Goal: Task Accomplishment & Management: Manage account settings

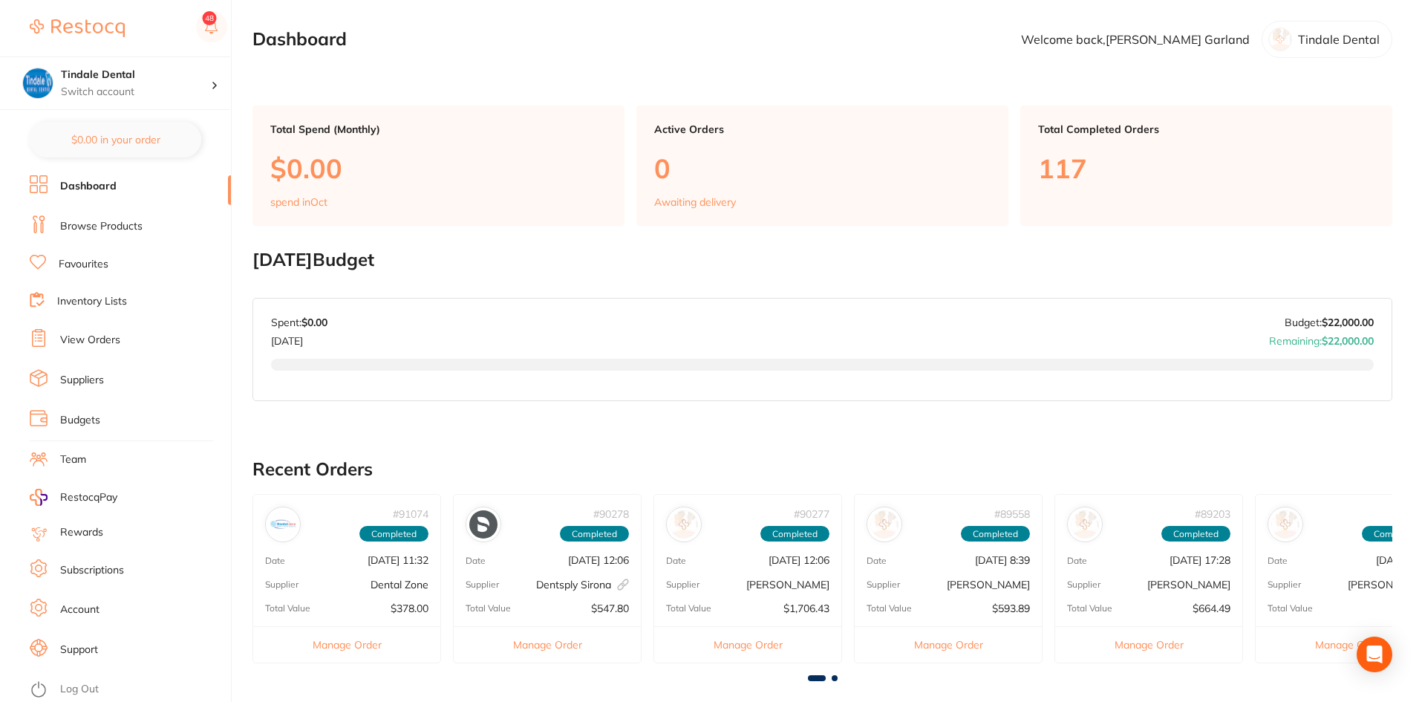
click at [91, 219] on link "Browse Products" at bounding box center [101, 226] width 82 height 15
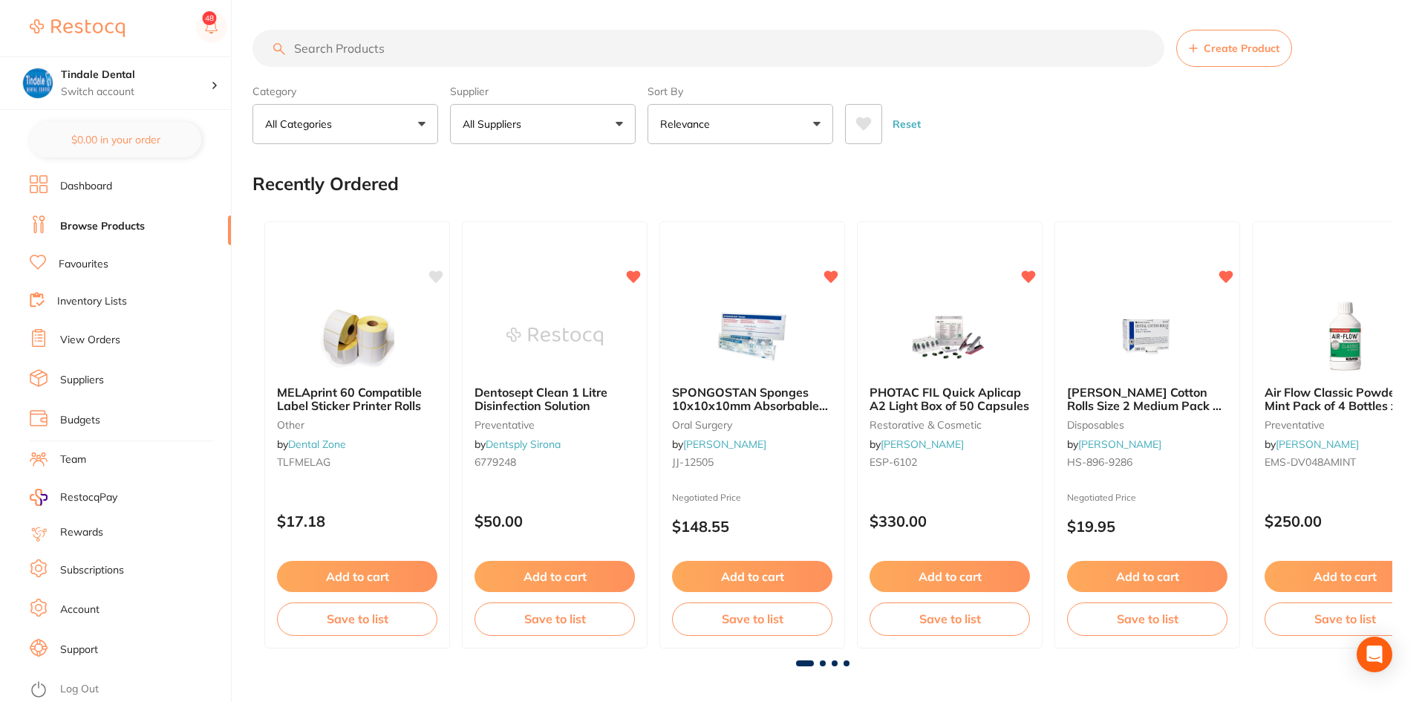
click at [101, 299] on link "Inventory Lists" at bounding box center [92, 301] width 70 height 15
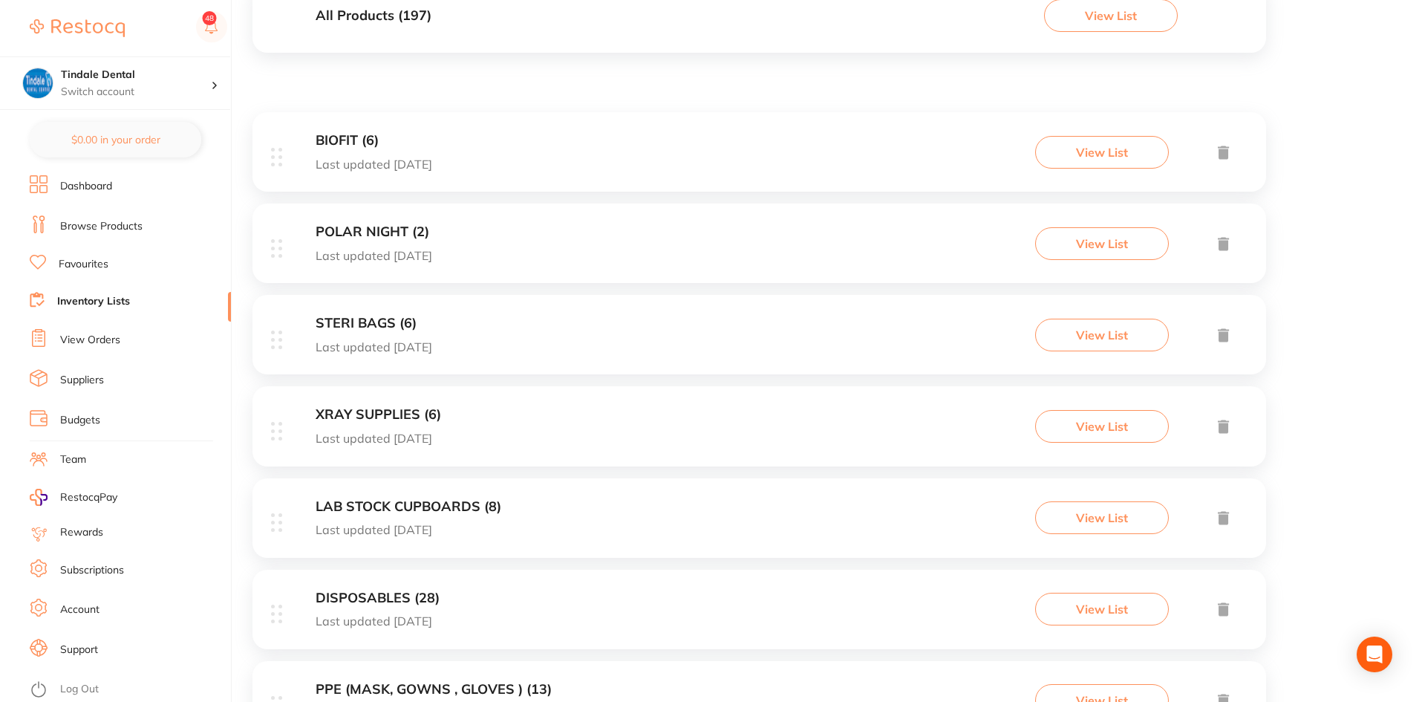
scroll to position [223, 0]
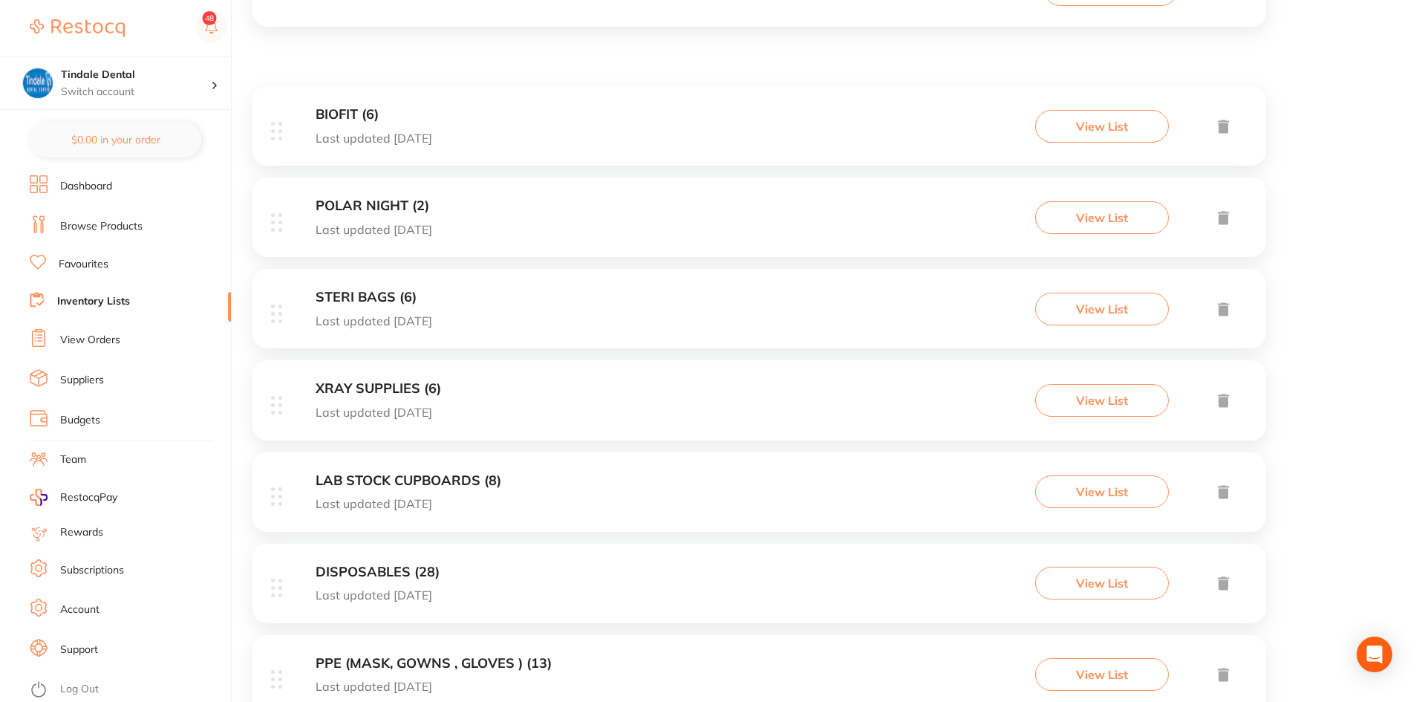
click at [358, 483] on h3 "LAB STOCK CUPBOARDS (8)" at bounding box center [409, 481] width 186 height 16
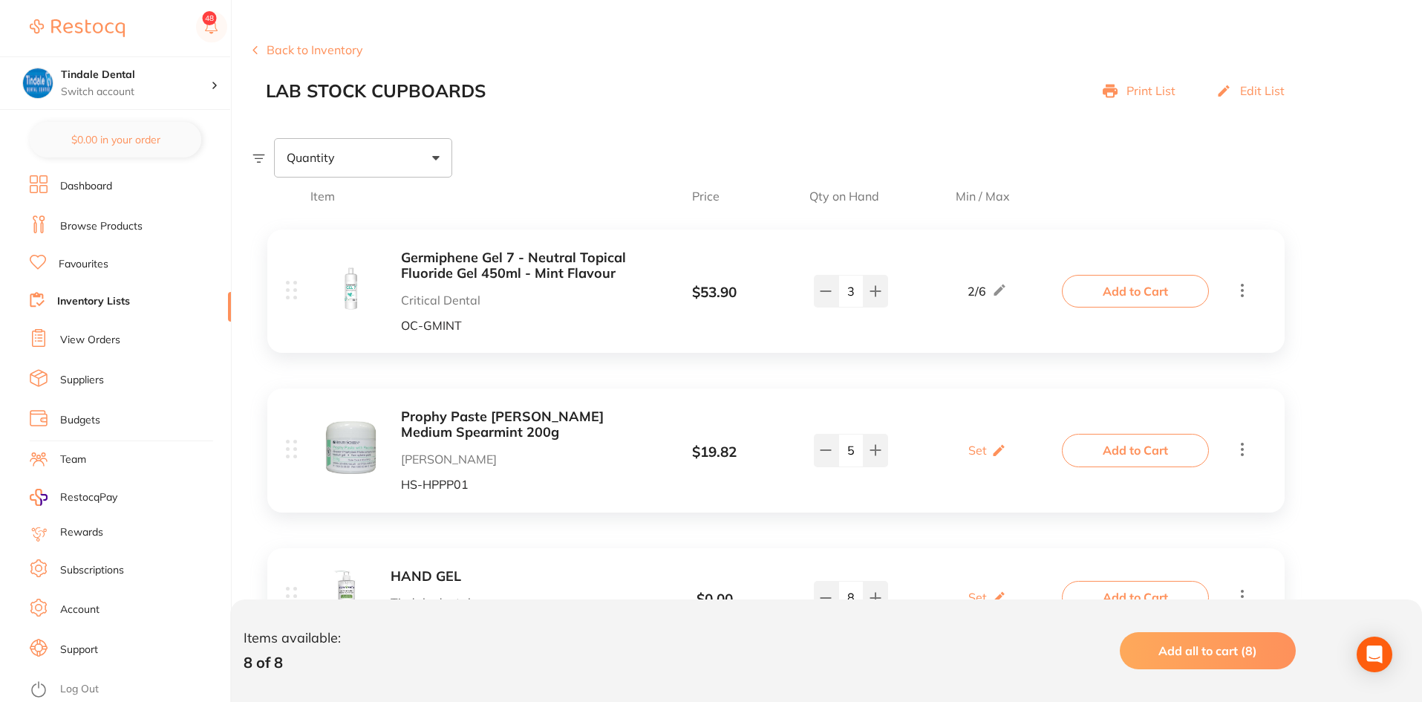
scroll to position [149, 0]
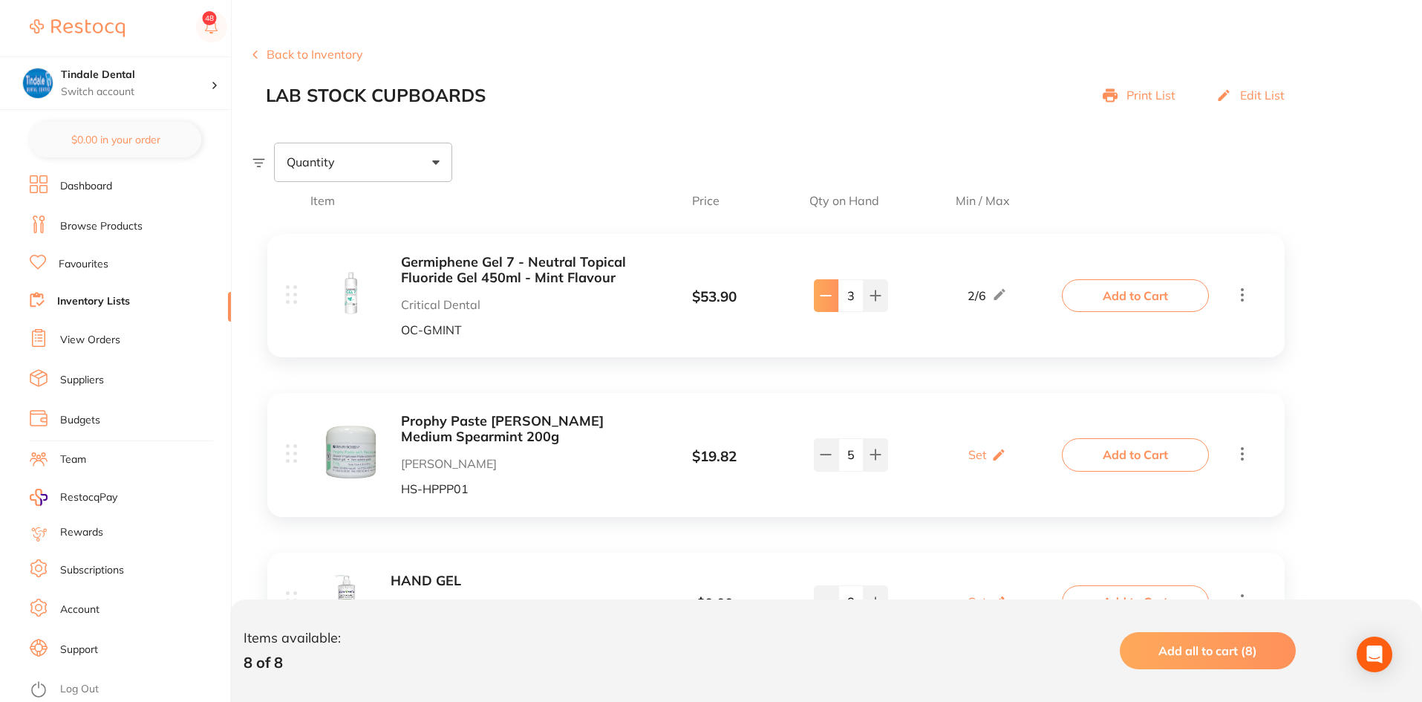
click at [824, 299] on icon at bounding box center [826, 296] width 12 height 12
type input "2"
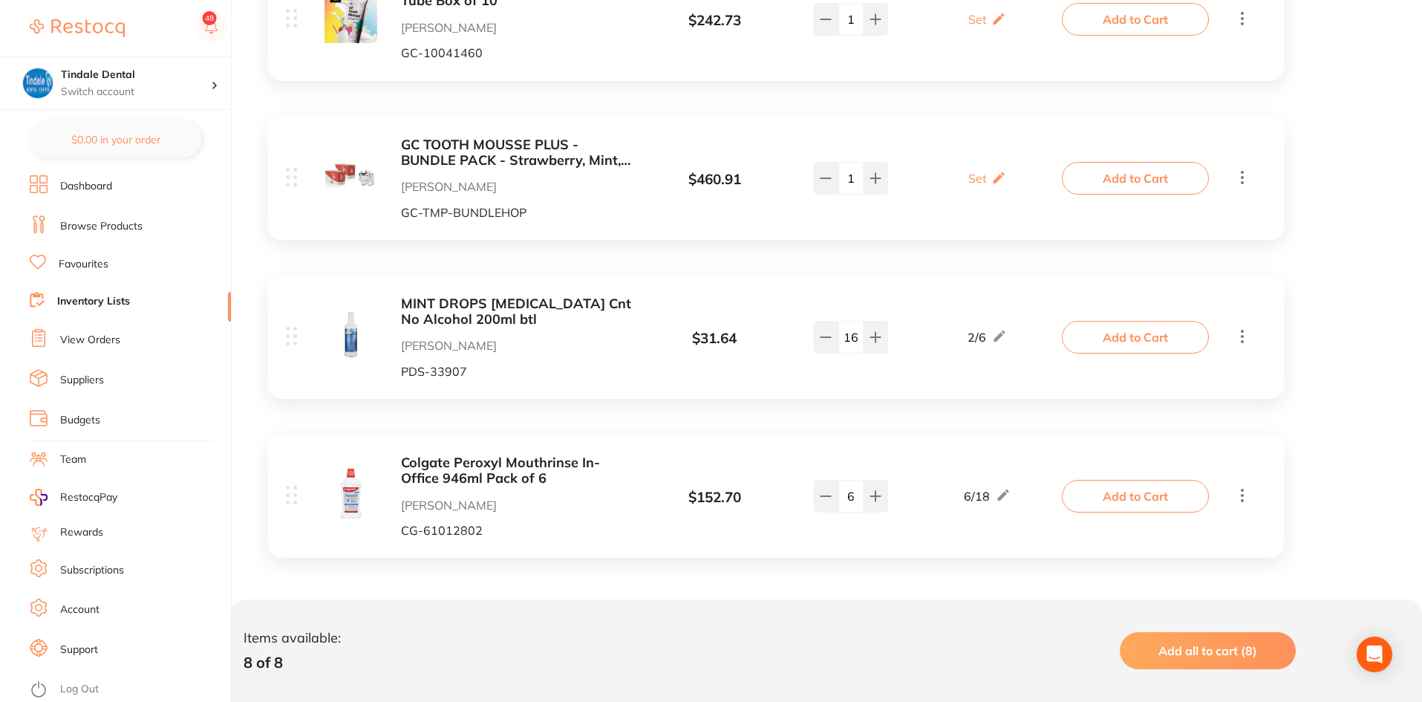
scroll to position [1039, 0]
click at [822, 492] on icon at bounding box center [826, 495] width 12 height 12
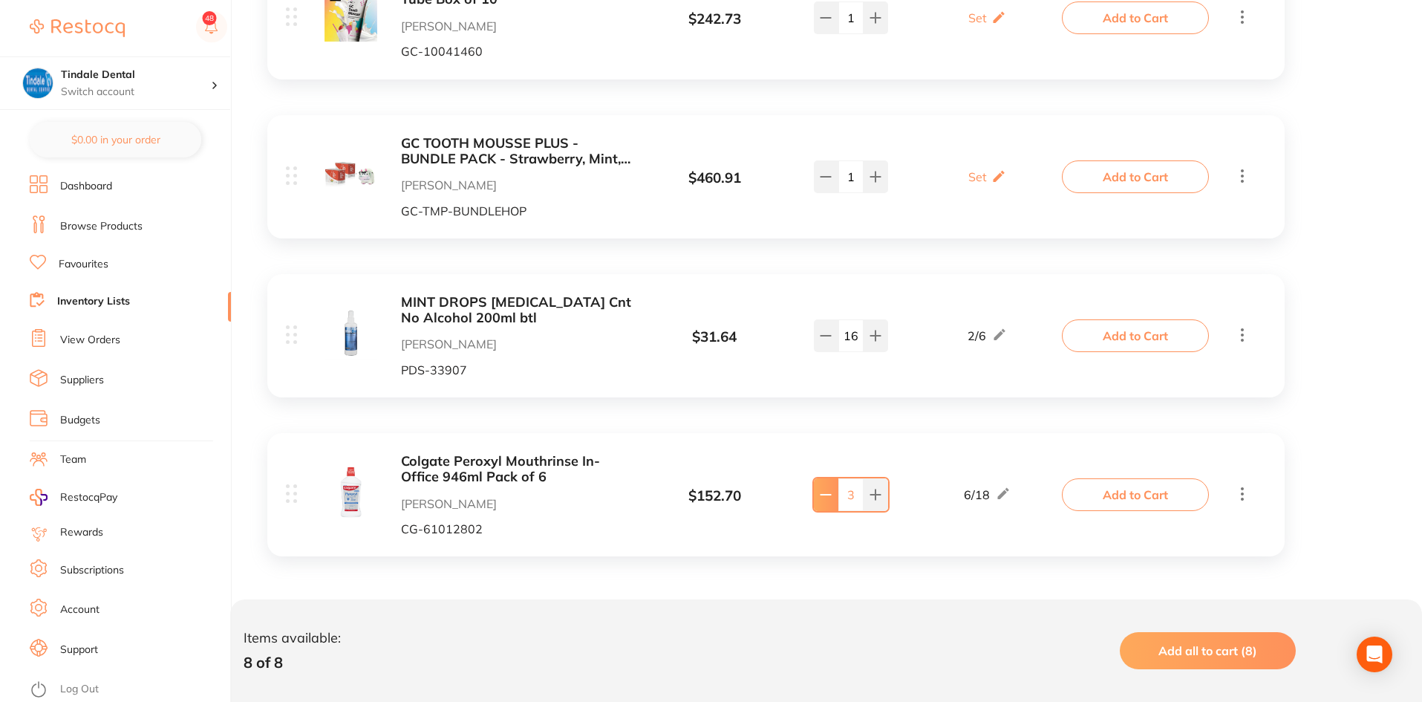
type input "2"
click at [91, 299] on link "Inventory Lists" at bounding box center [93, 301] width 73 height 15
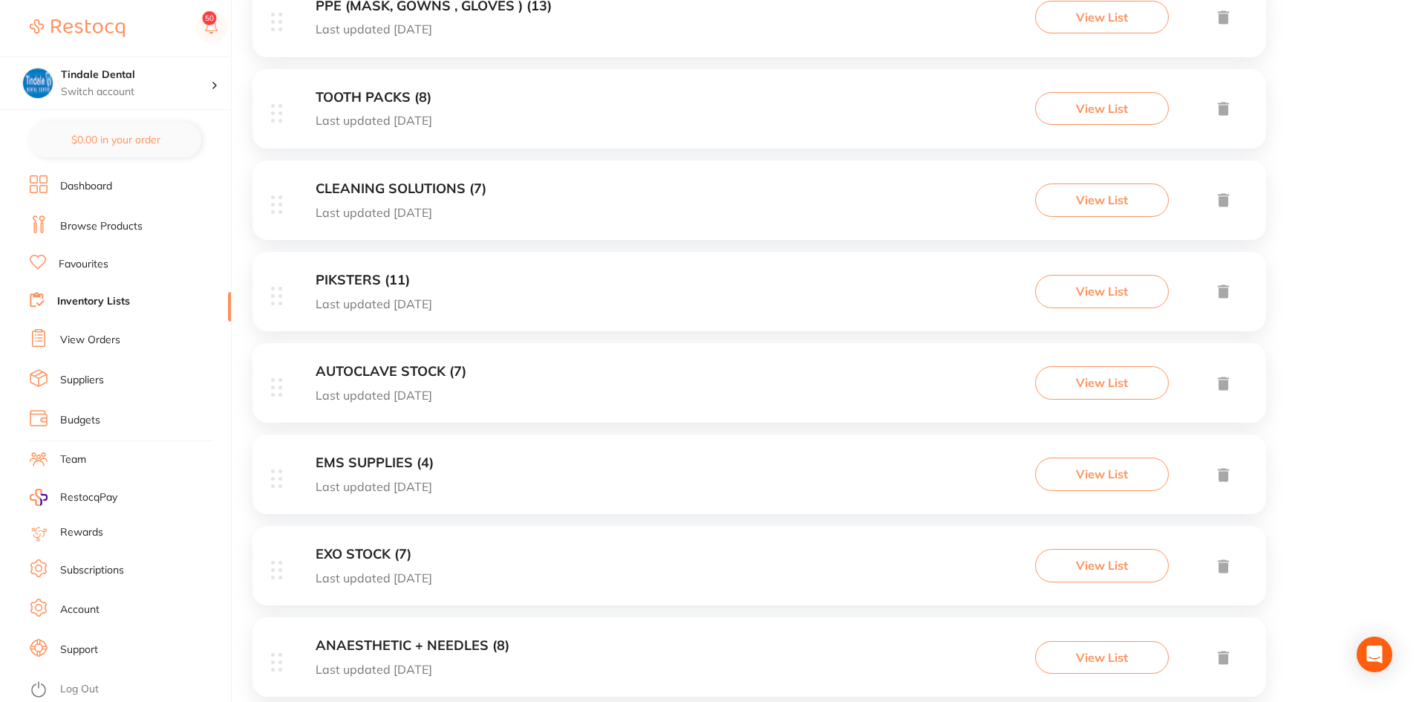
scroll to position [891, 0]
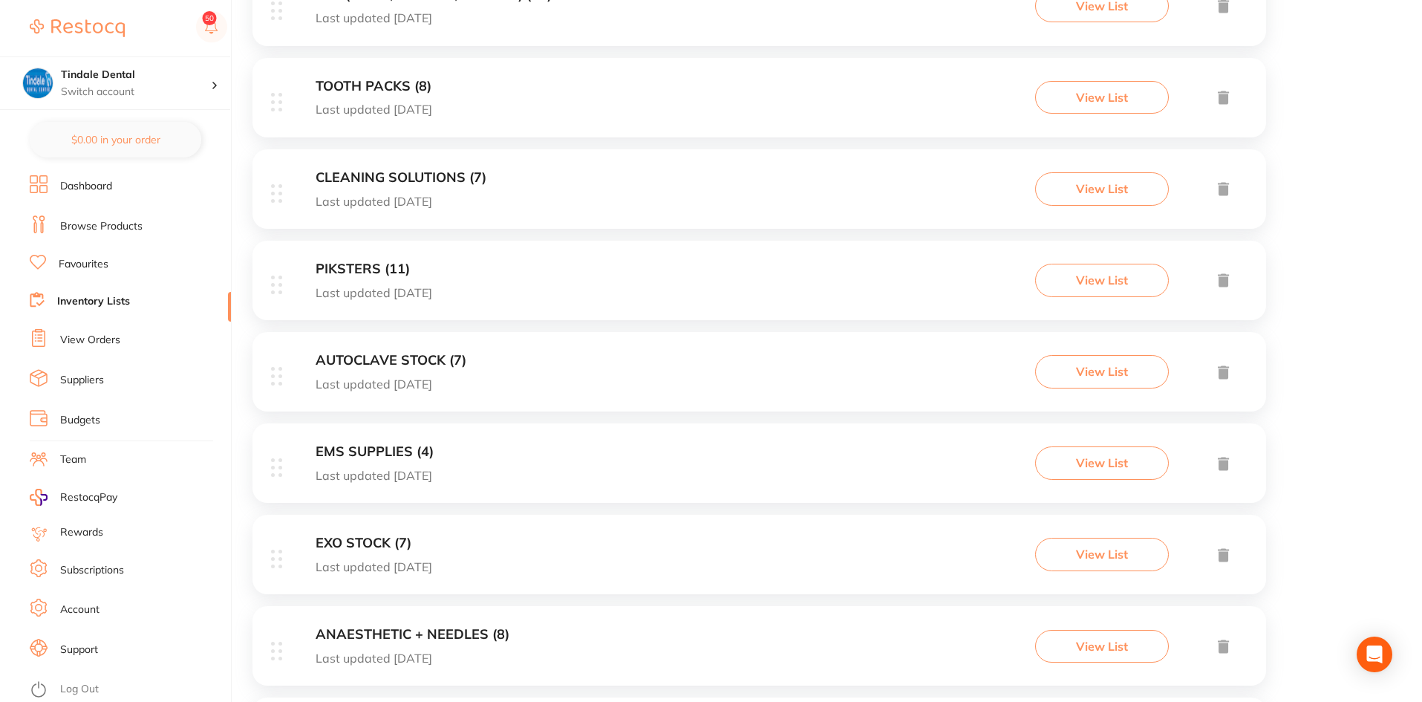
click at [380, 449] on h3 "EMS SUPPLIES (4)" at bounding box center [375, 452] width 118 height 16
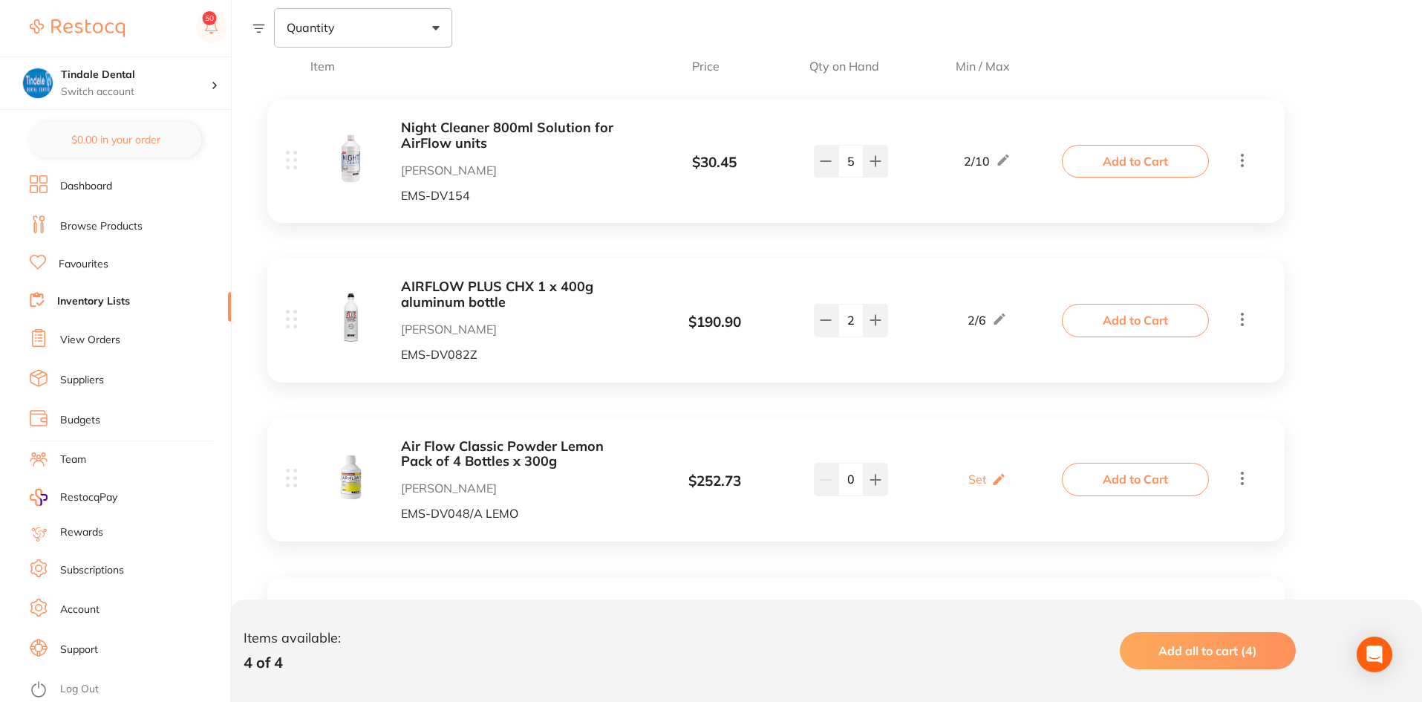
scroll to position [279, 0]
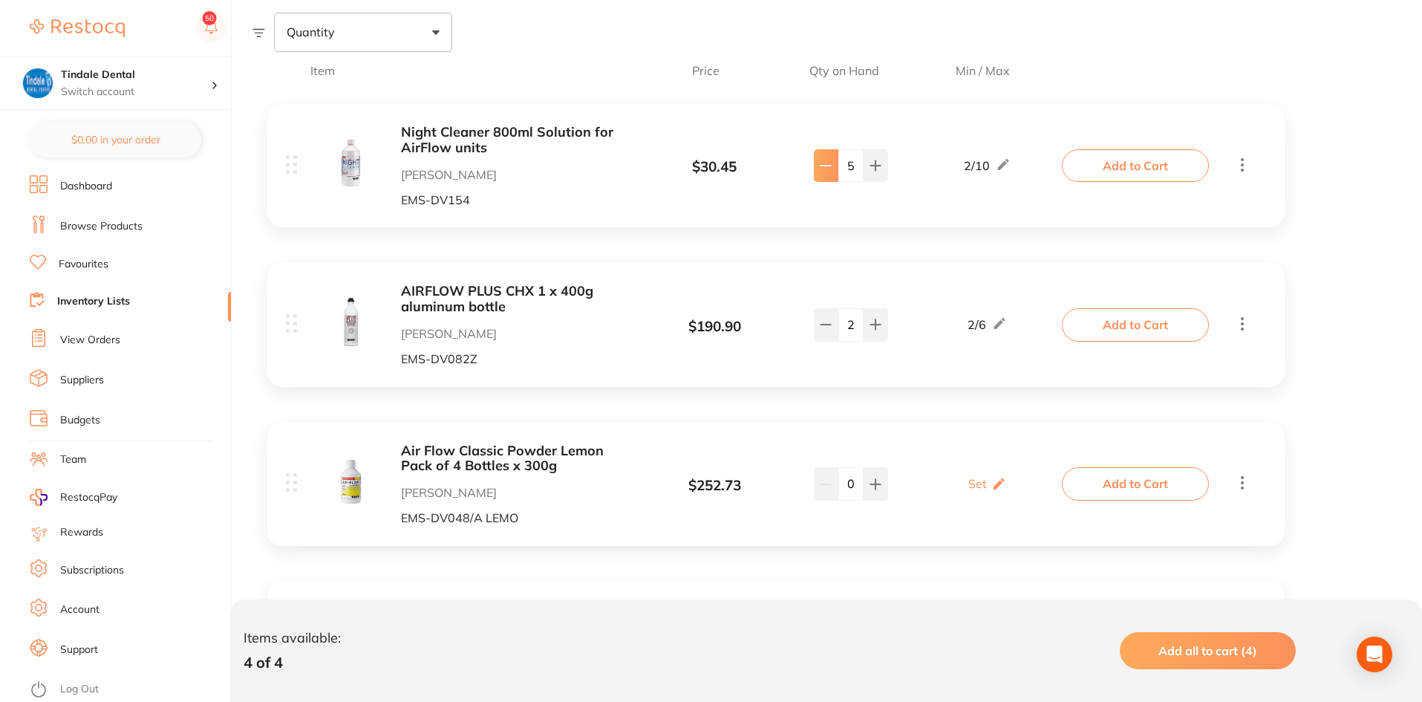
click at [821, 166] on icon at bounding box center [826, 166] width 12 height 12
type input "4"
click at [82, 302] on link "Inventory Lists" at bounding box center [93, 301] width 73 height 15
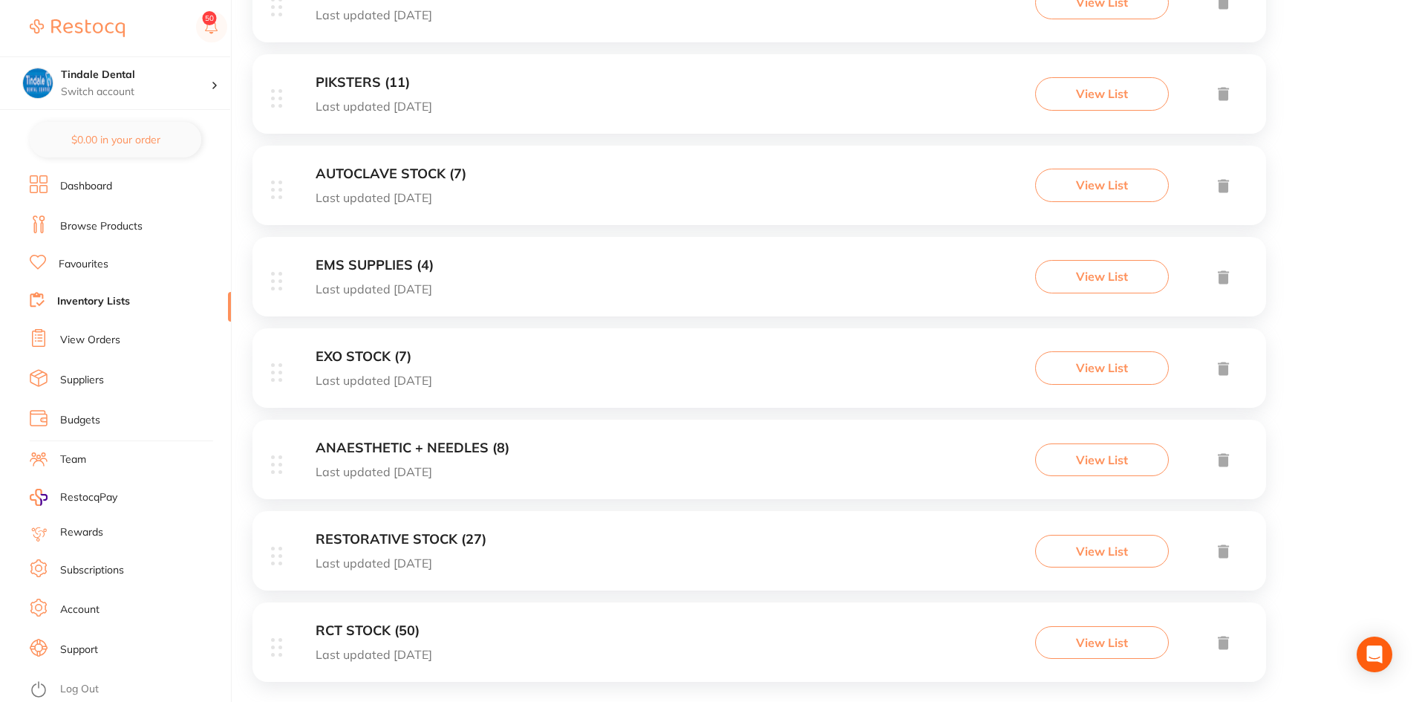
scroll to position [1099, 0]
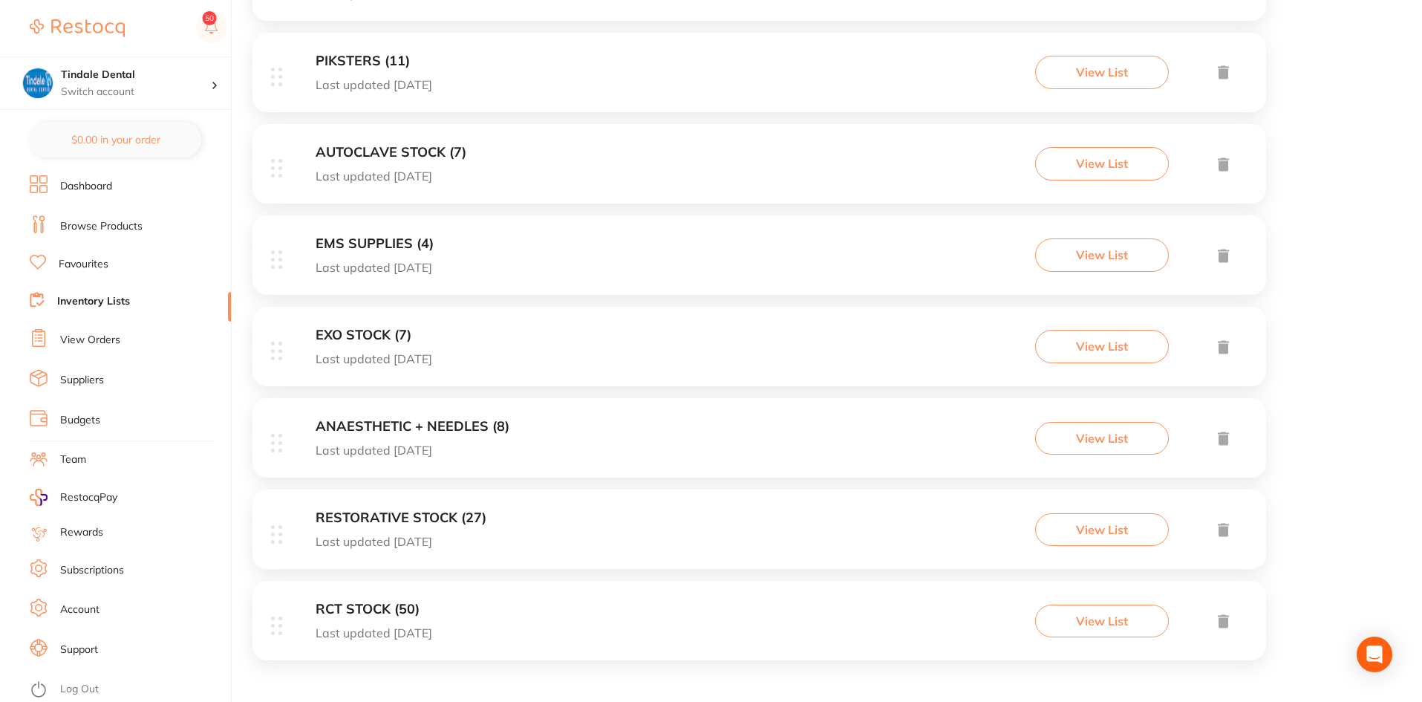
click at [391, 427] on h3 "ANAESTHETIC + NEEDLES (8)" at bounding box center [413, 427] width 194 height 16
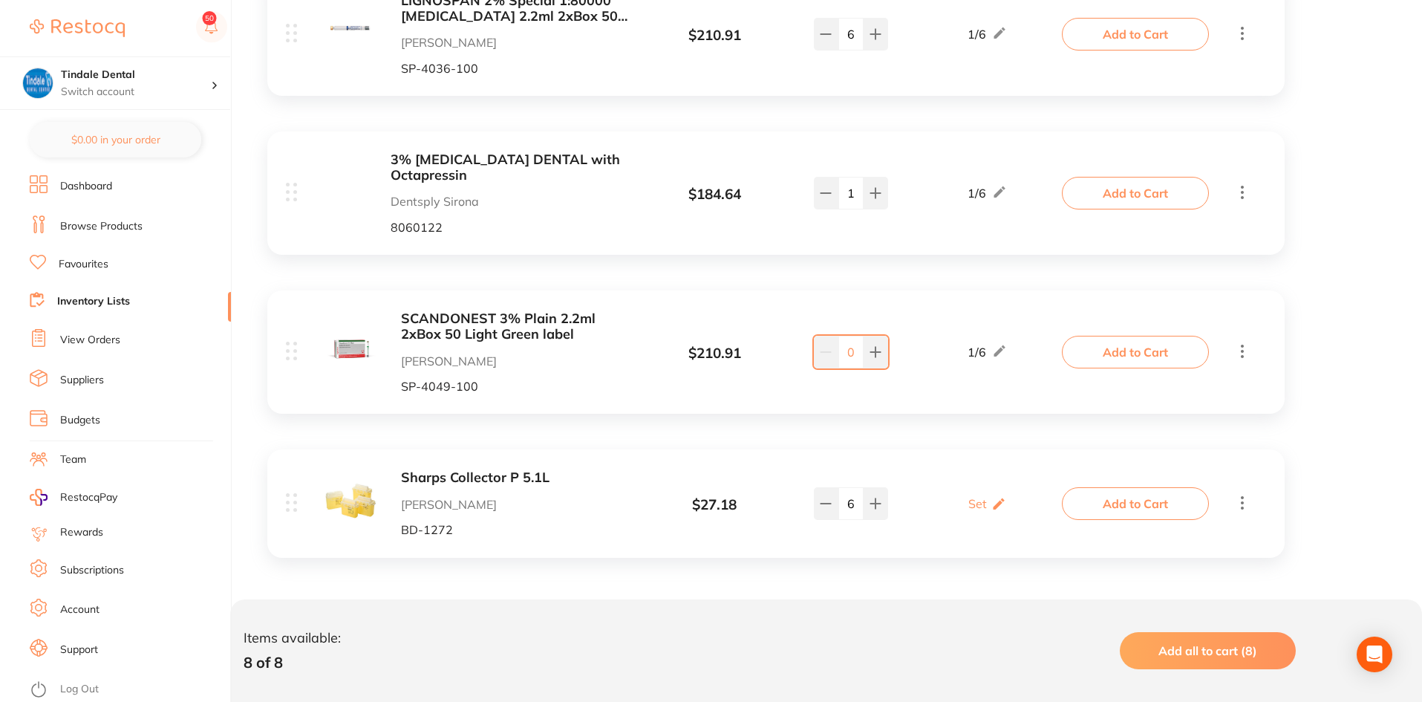
scroll to position [1048, 0]
click at [830, 500] on icon at bounding box center [826, 502] width 12 height 12
type input "5"
click at [114, 298] on link "Inventory Lists" at bounding box center [93, 301] width 73 height 15
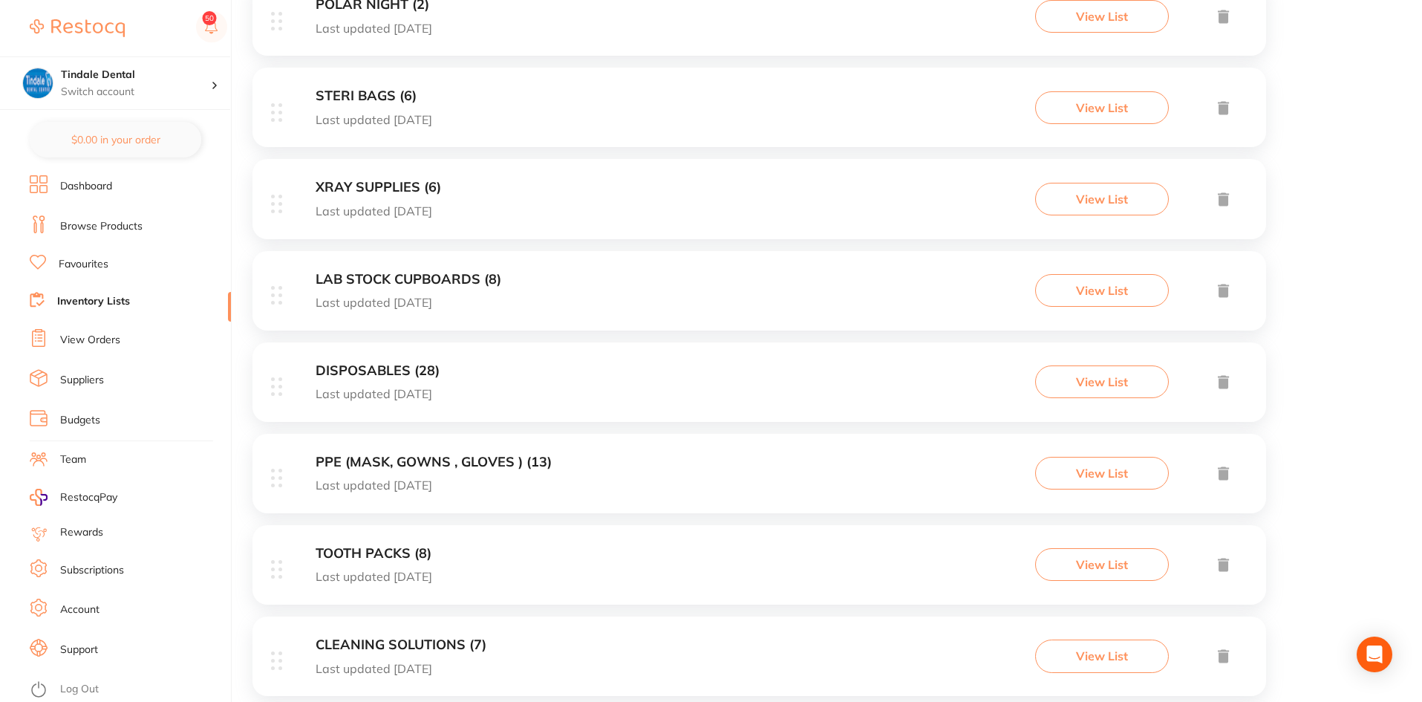
scroll to position [446, 0]
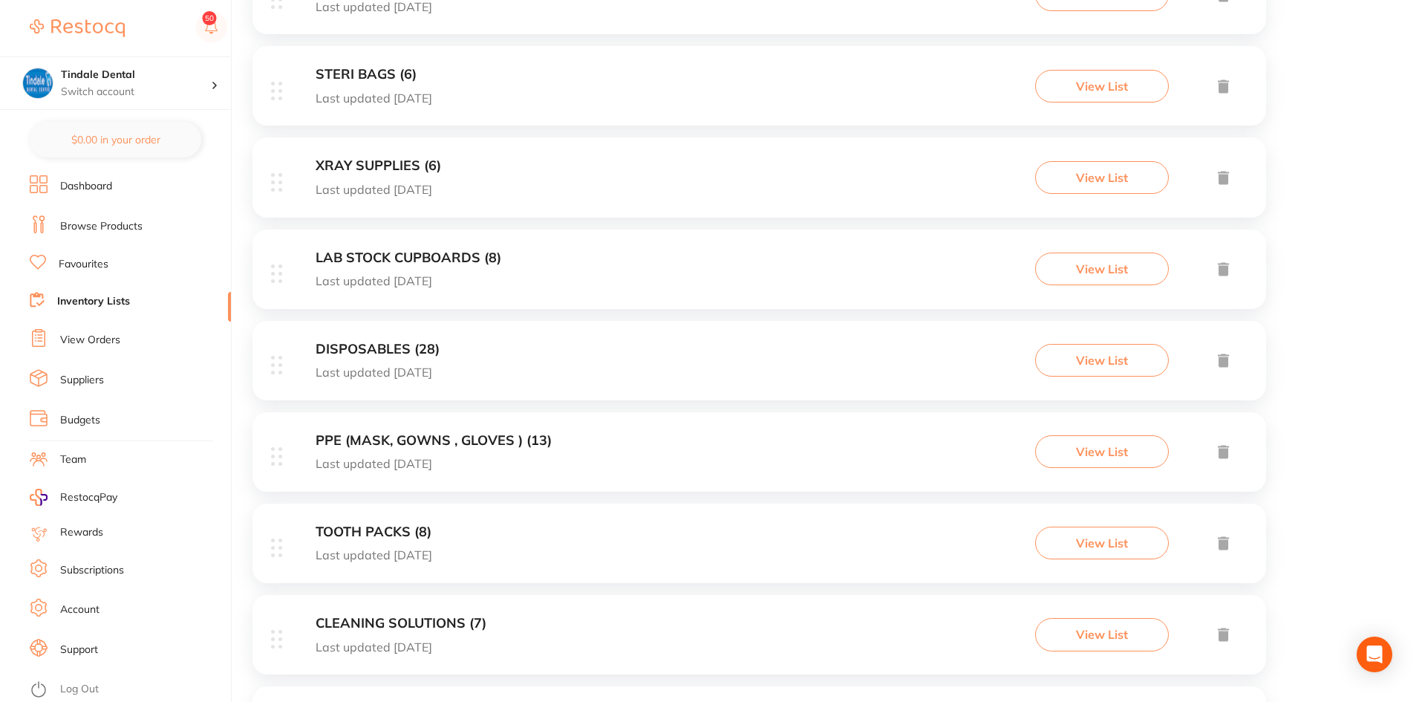
click at [363, 348] on h3 "DISPOSABLES (28)" at bounding box center [378, 350] width 124 height 16
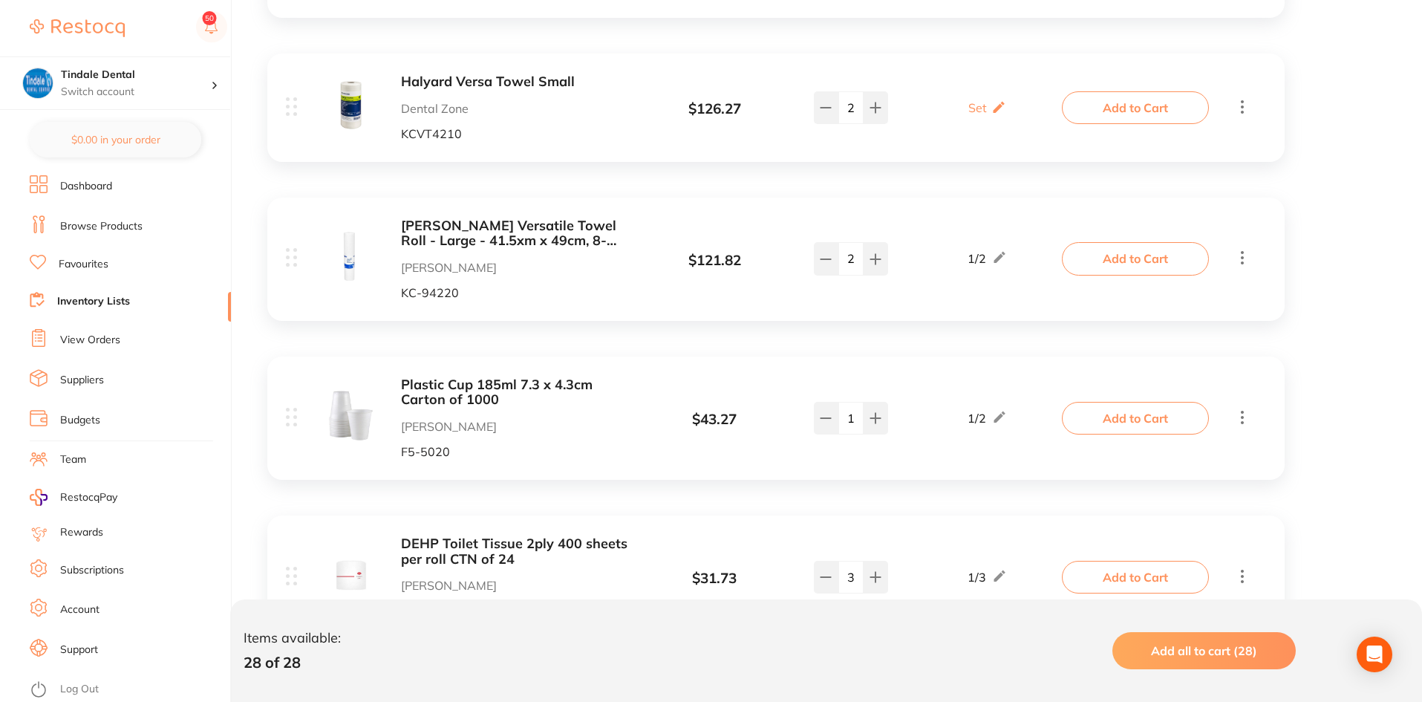
scroll to position [3342, 0]
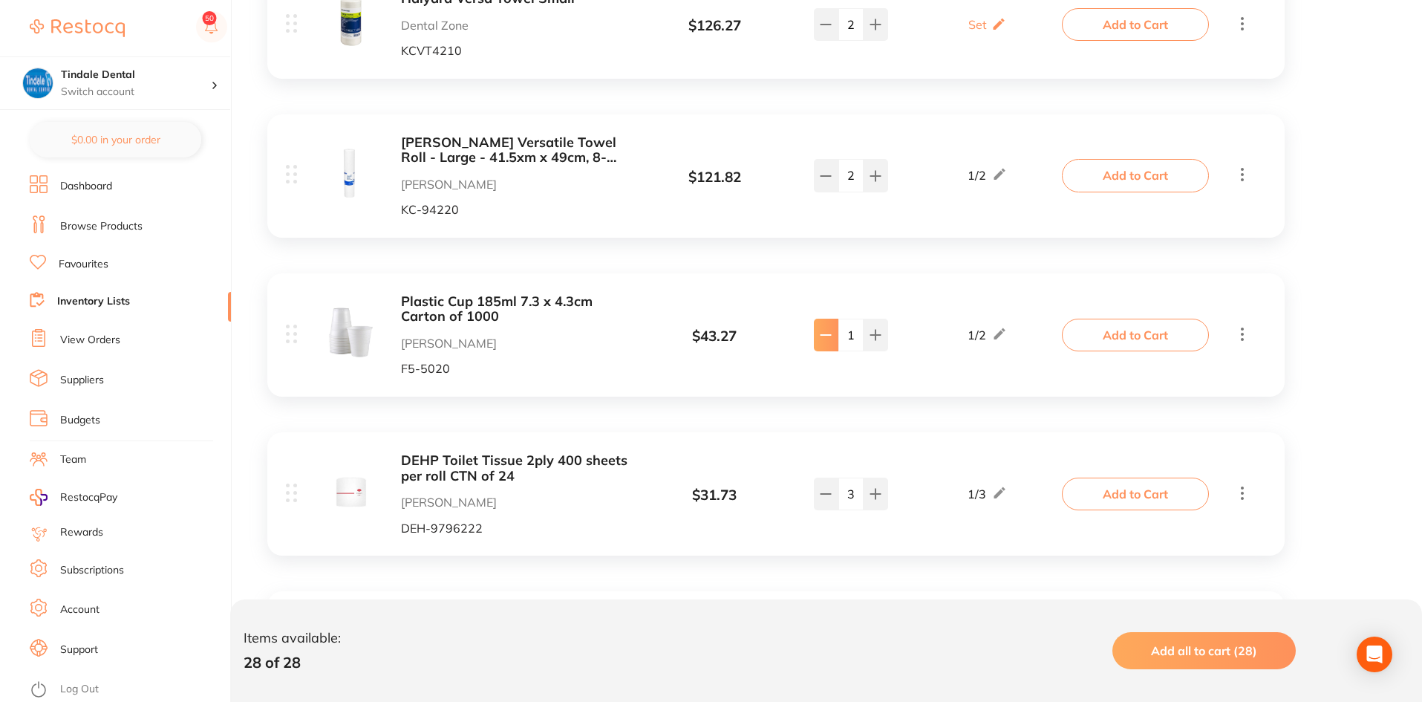
click at [828, 319] on button at bounding box center [826, 335] width 25 height 33
type input "0"
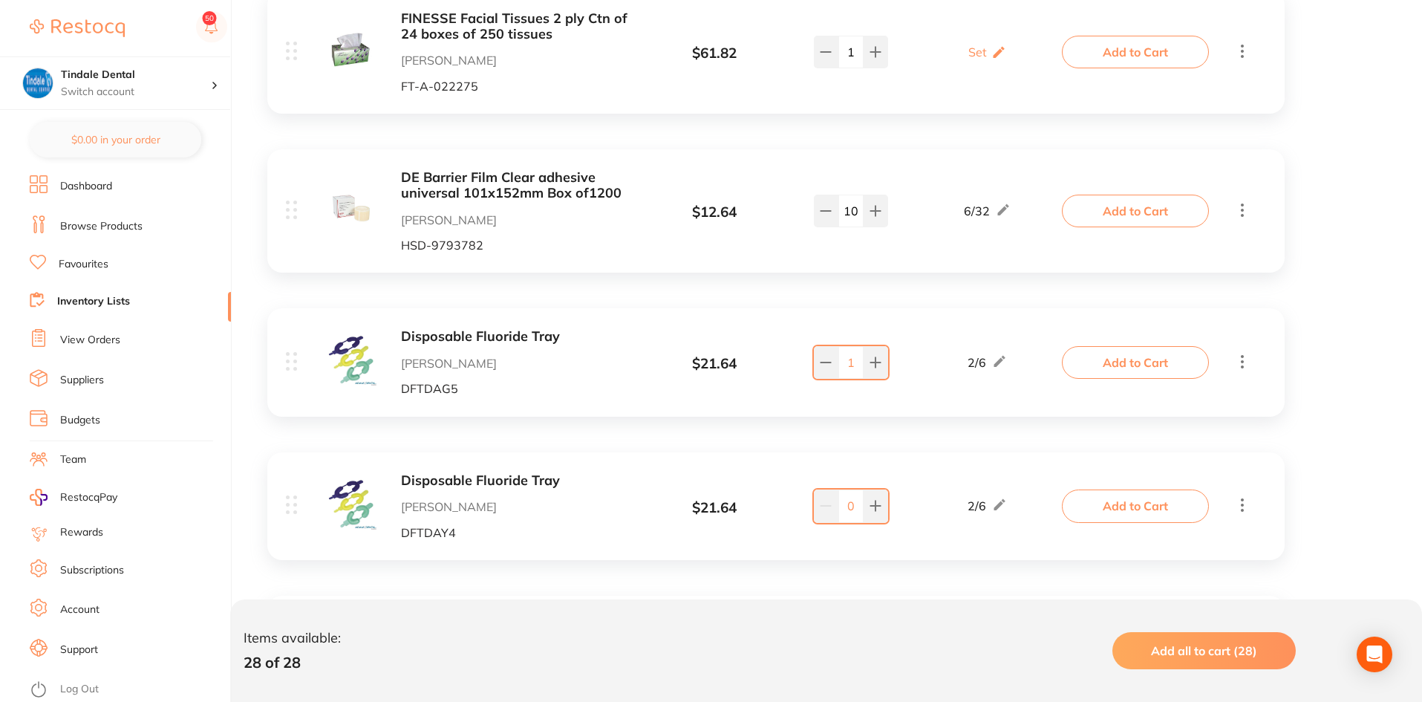
scroll to position [4060, 0]
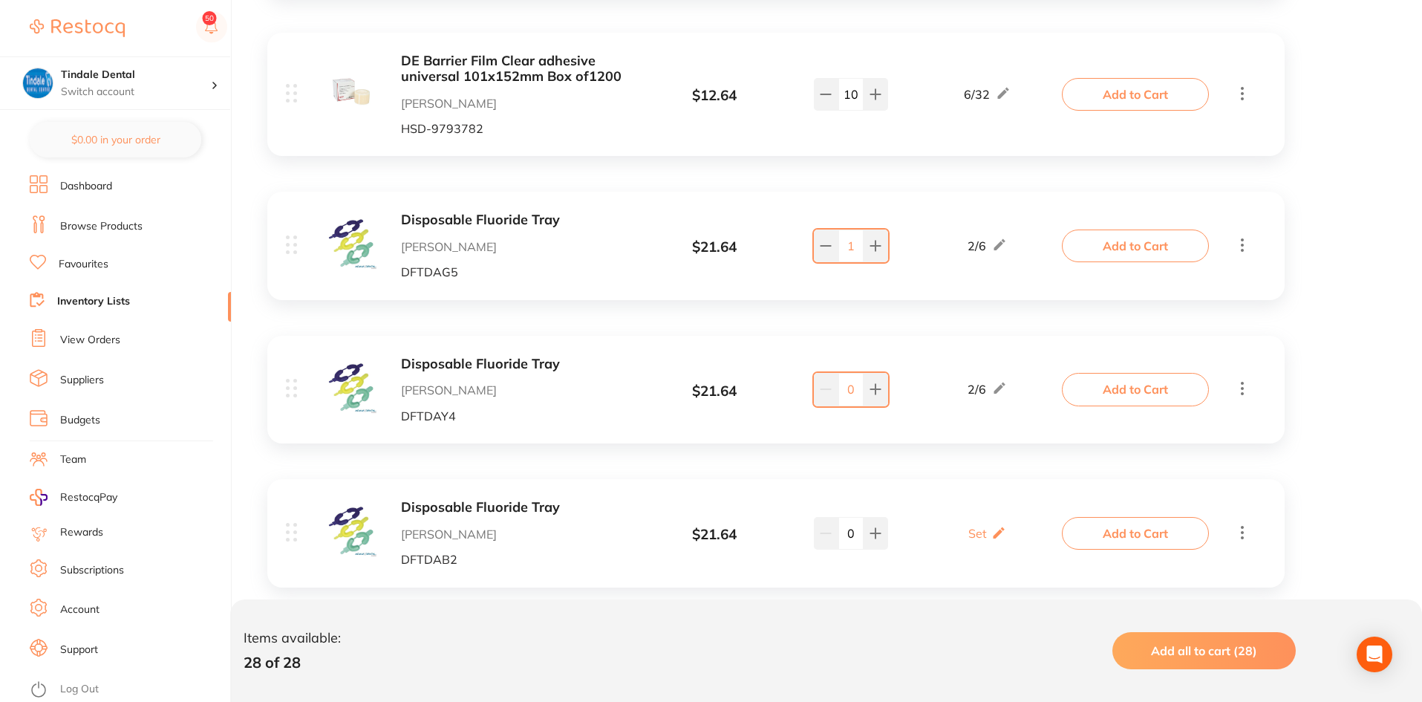
click at [121, 294] on link "Inventory Lists" at bounding box center [93, 301] width 73 height 15
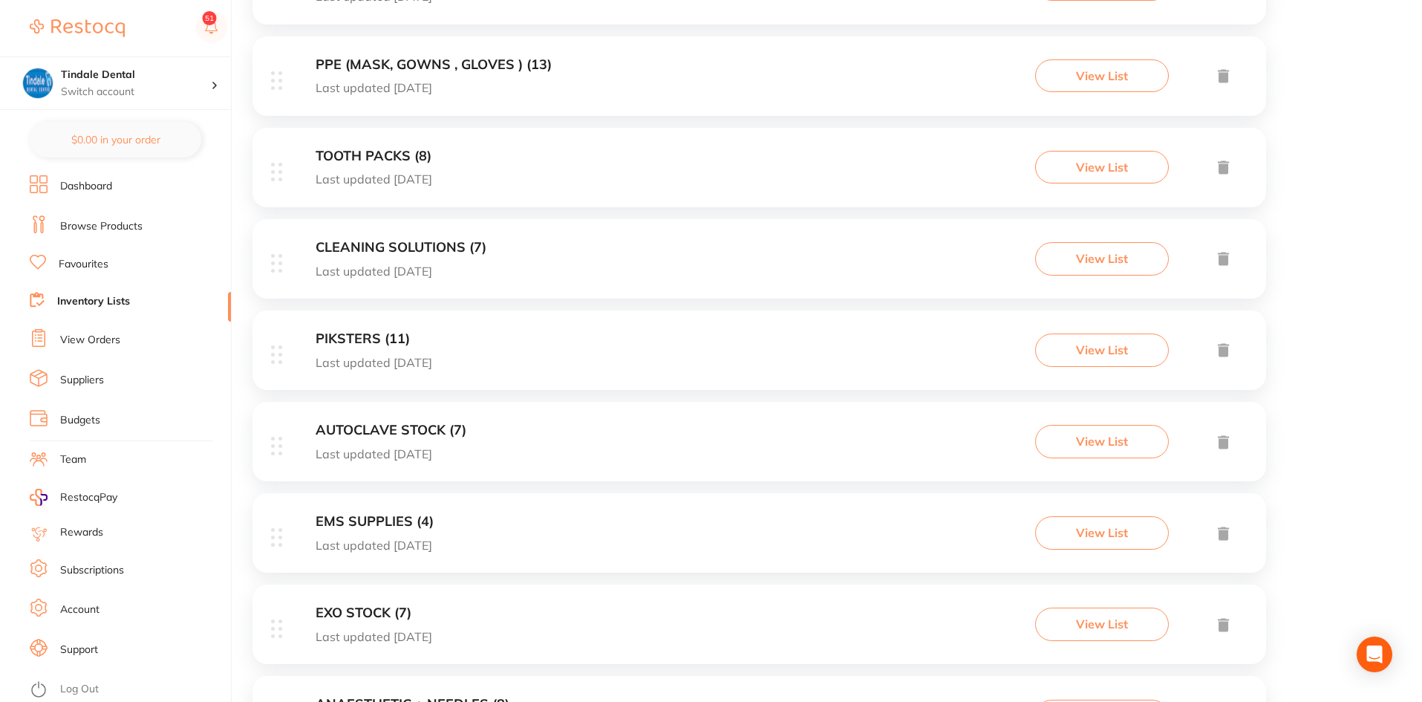
scroll to position [728, 0]
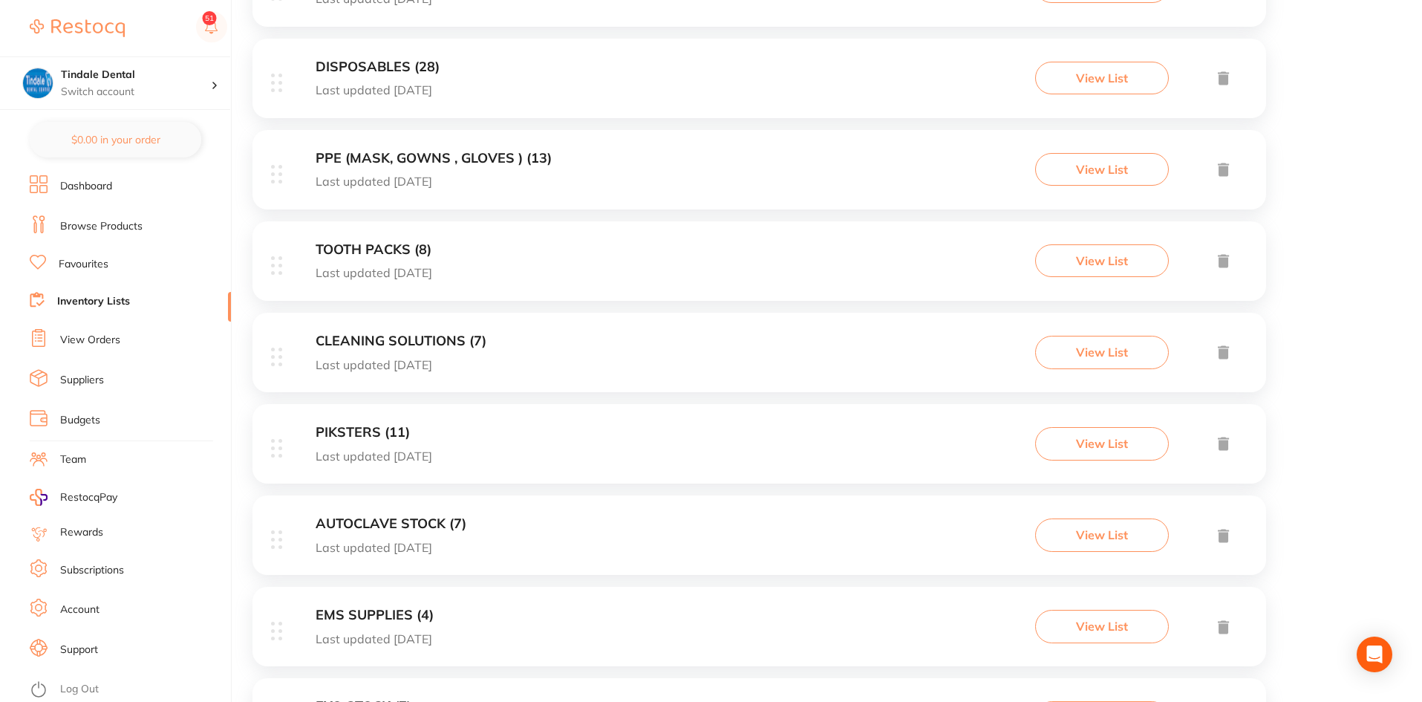
click at [412, 346] on h3 "CLEANING SOLUTIONS (7)" at bounding box center [401, 342] width 171 height 16
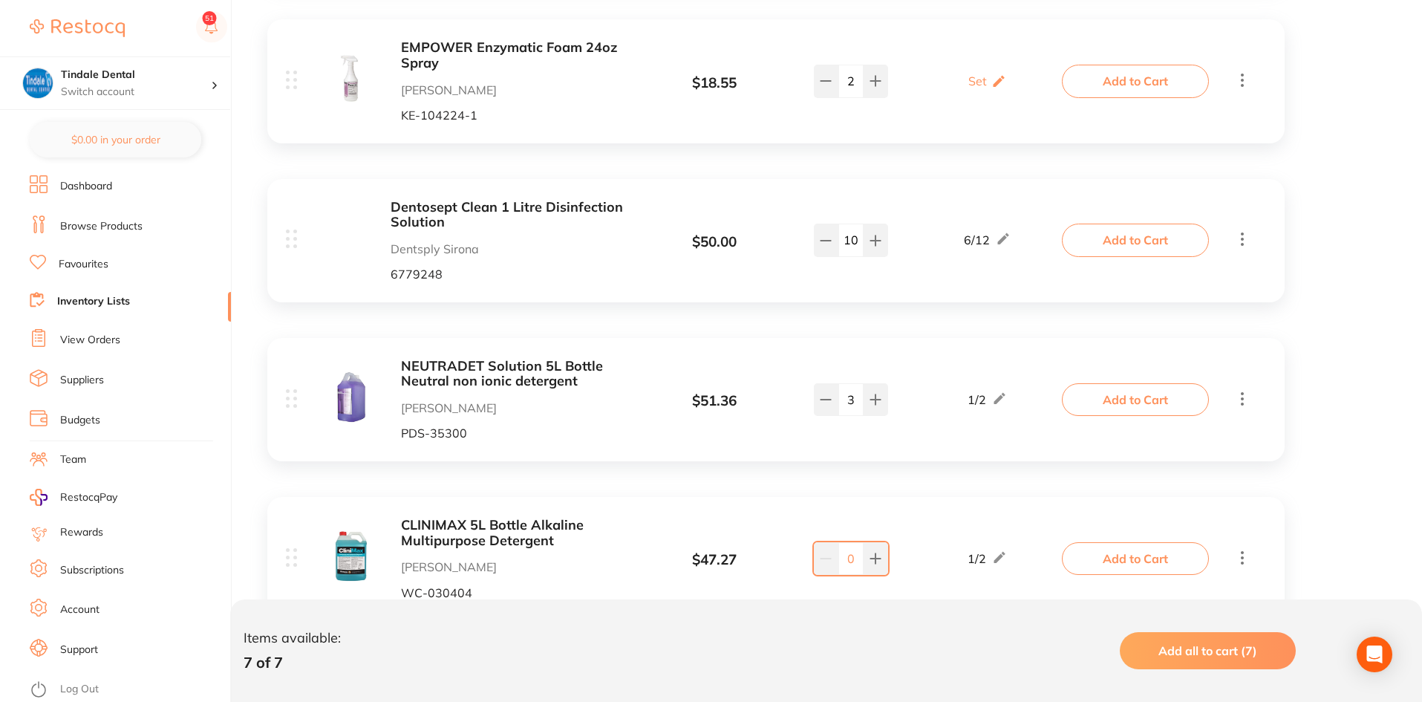
scroll to position [594, 0]
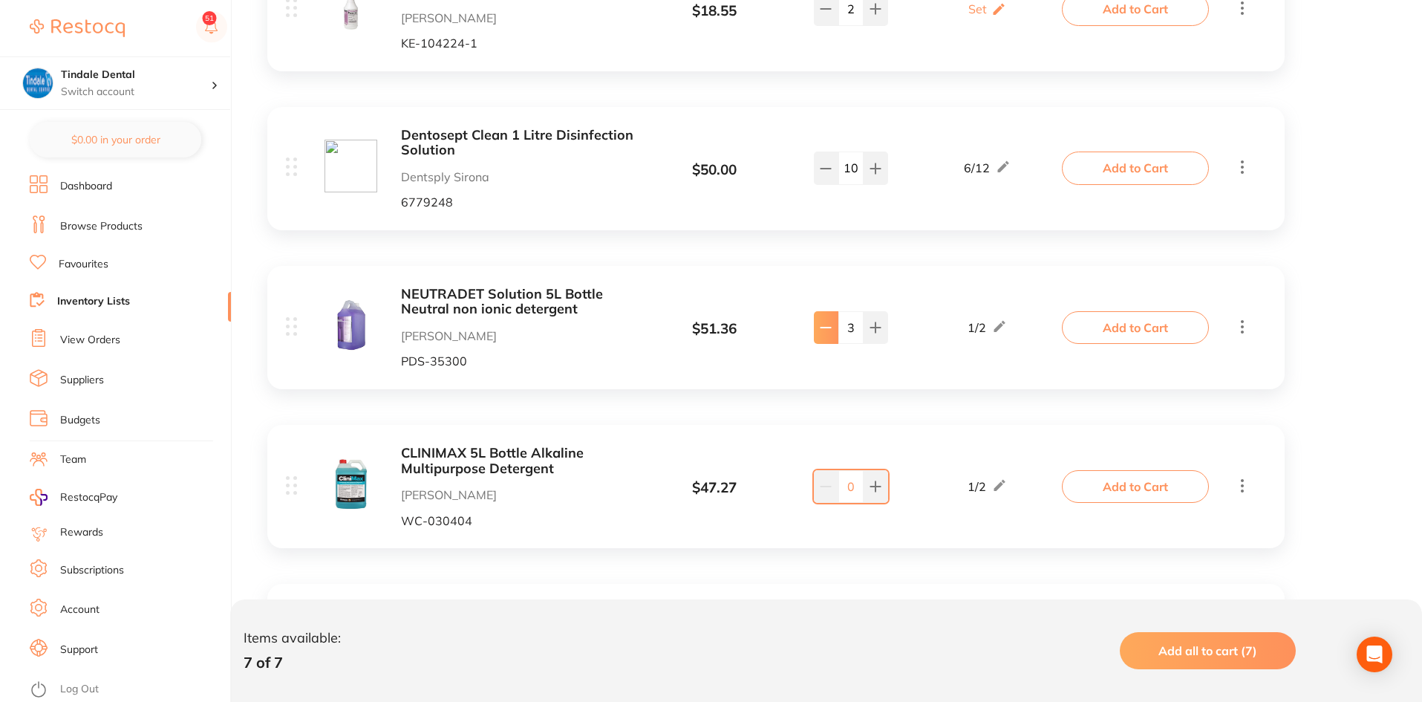
click at [820, 333] on icon at bounding box center [826, 328] width 12 height 12
click at [817, 334] on button at bounding box center [826, 327] width 25 height 33
type input "1"
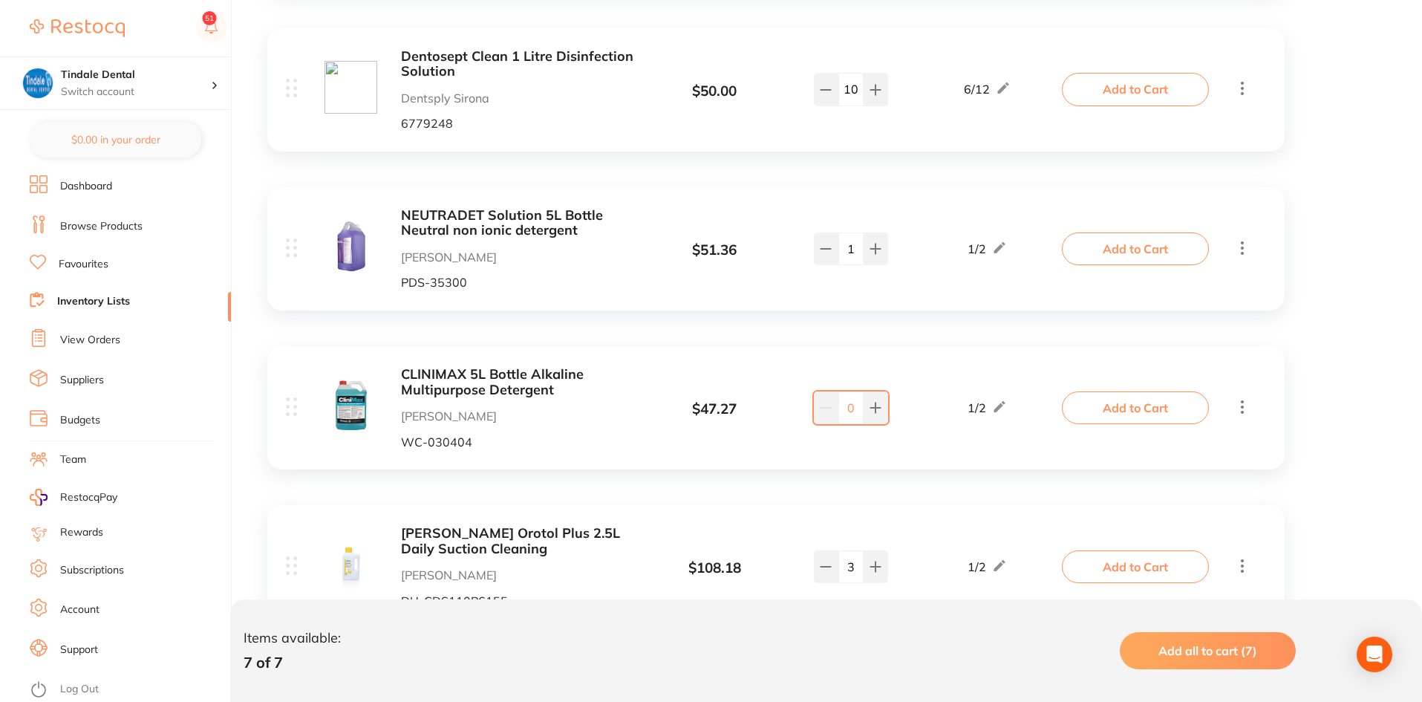
scroll to position [743, 0]
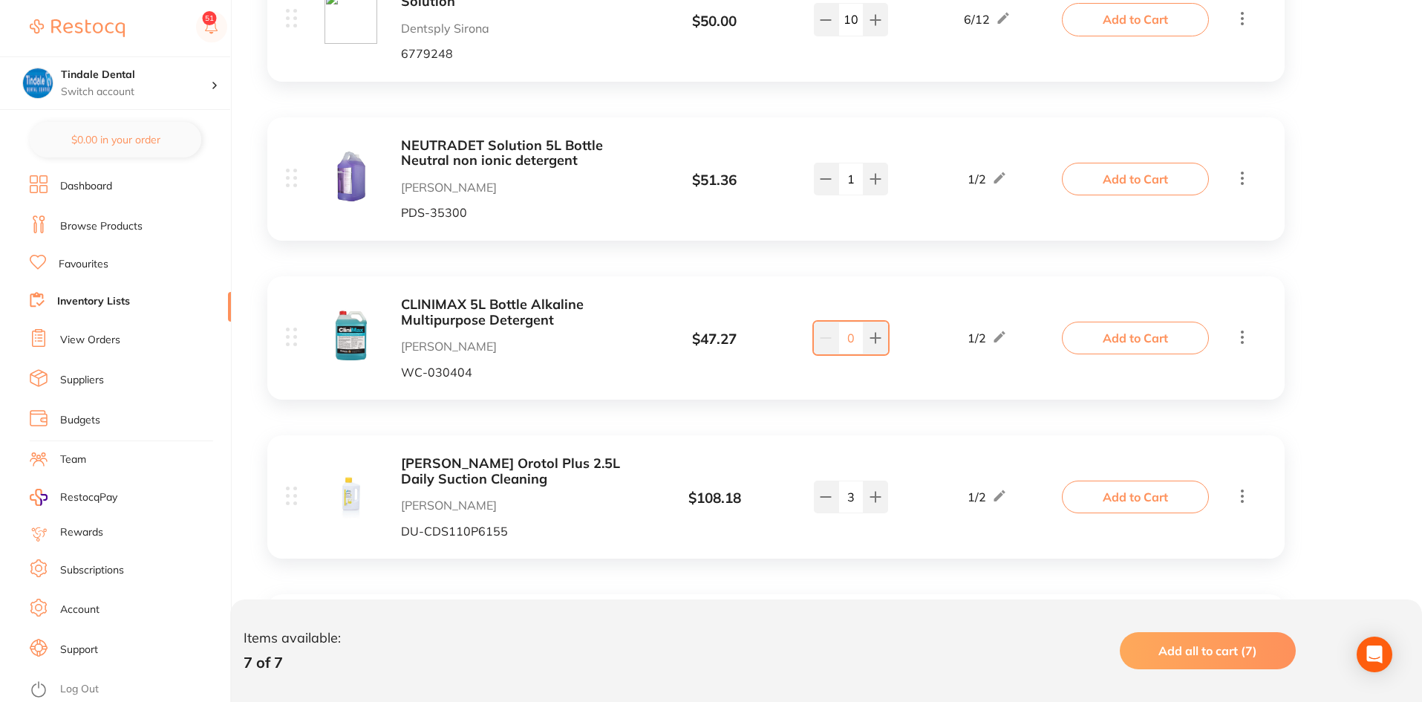
click at [83, 301] on link "Inventory Lists" at bounding box center [93, 301] width 73 height 15
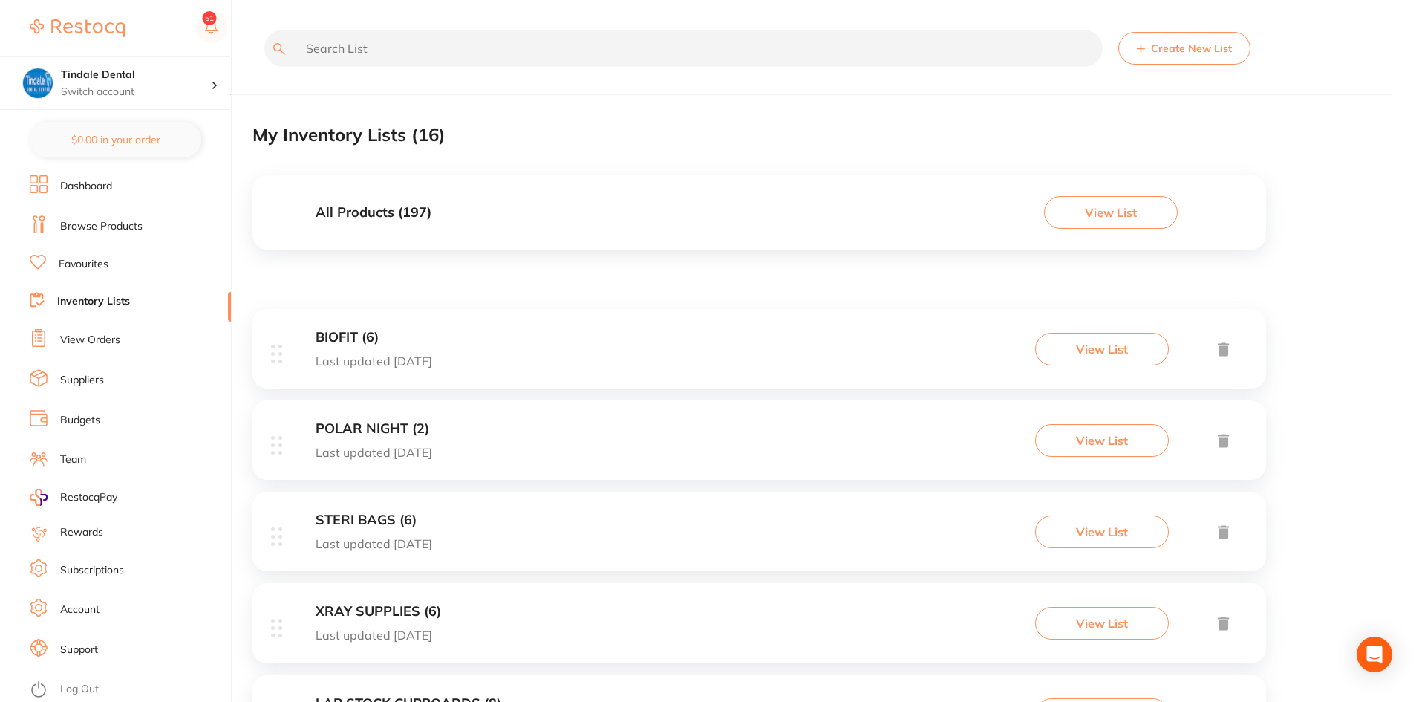
click at [81, 296] on link "Inventory Lists" at bounding box center [93, 301] width 73 height 15
click at [97, 304] on link "Inventory Lists" at bounding box center [93, 301] width 73 height 15
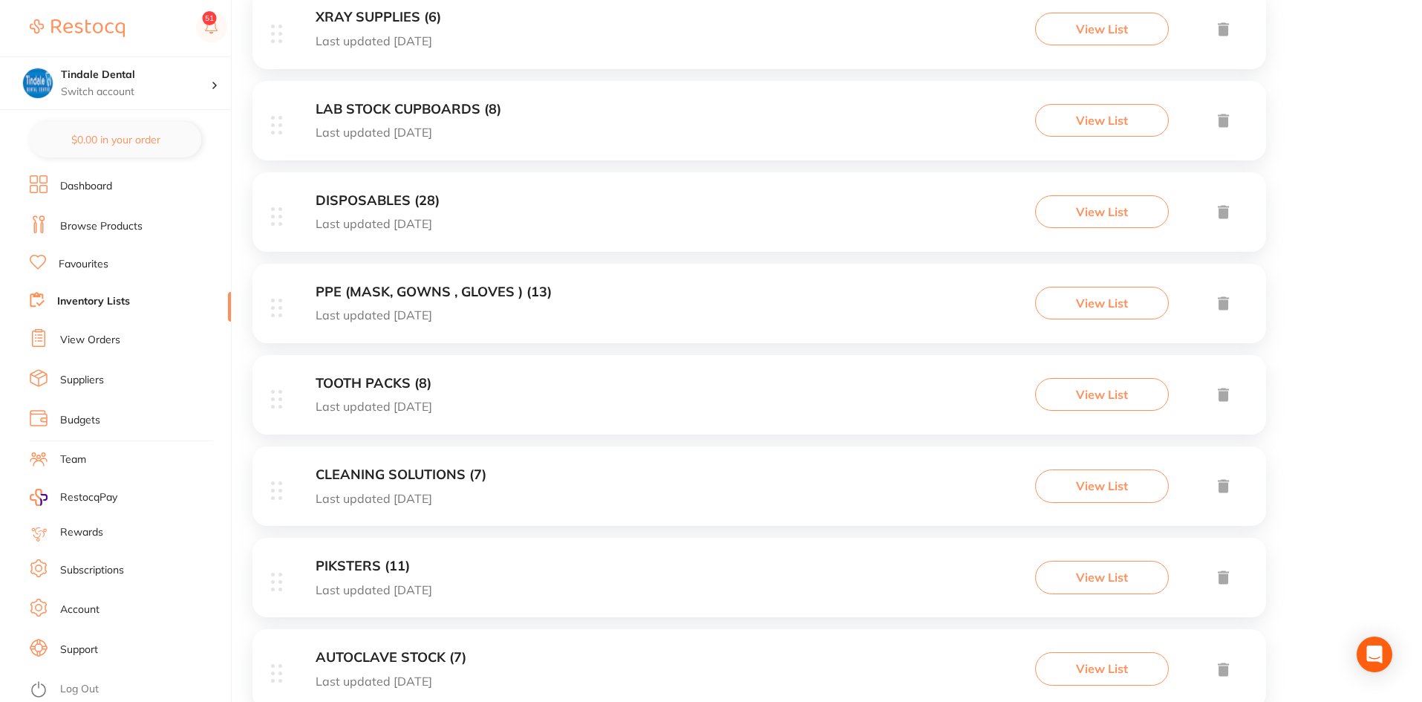
scroll to position [743, 0]
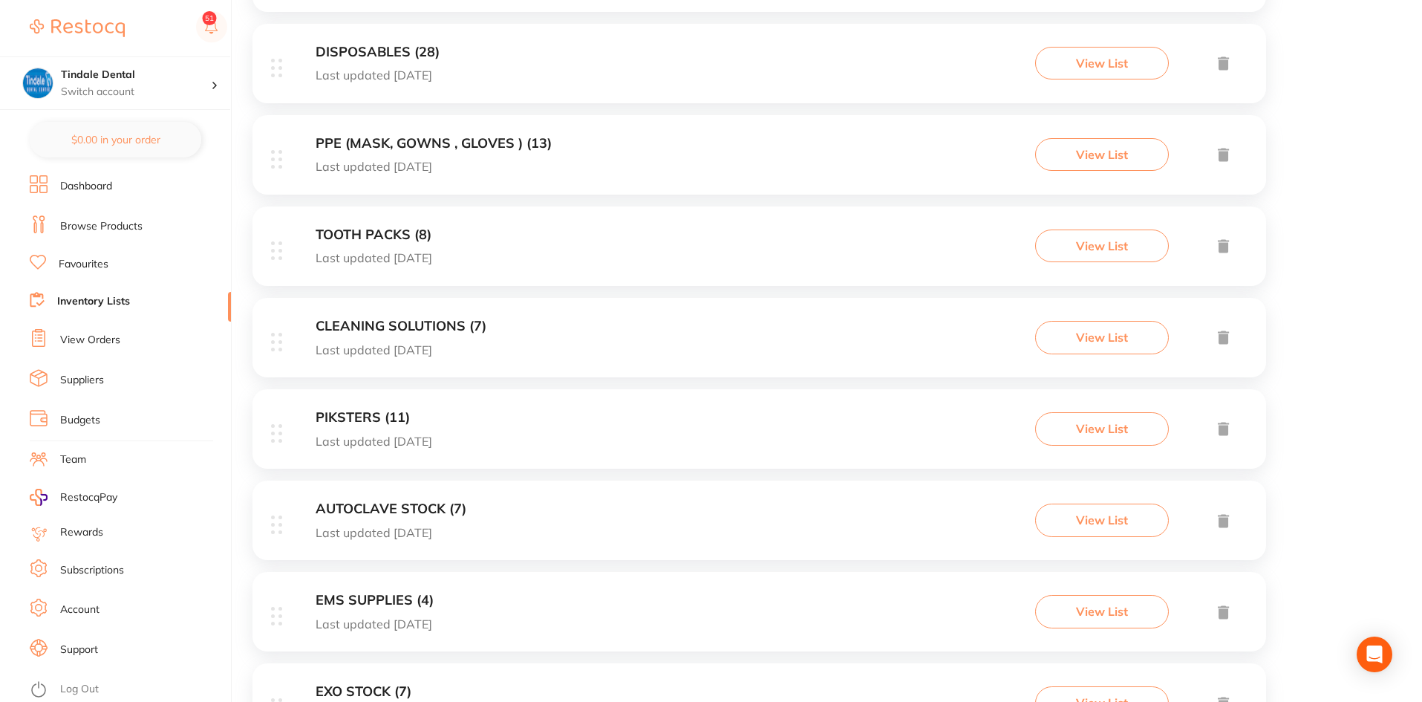
click at [100, 298] on link "Inventory Lists" at bounding box center [93, 301] width 73 height 15
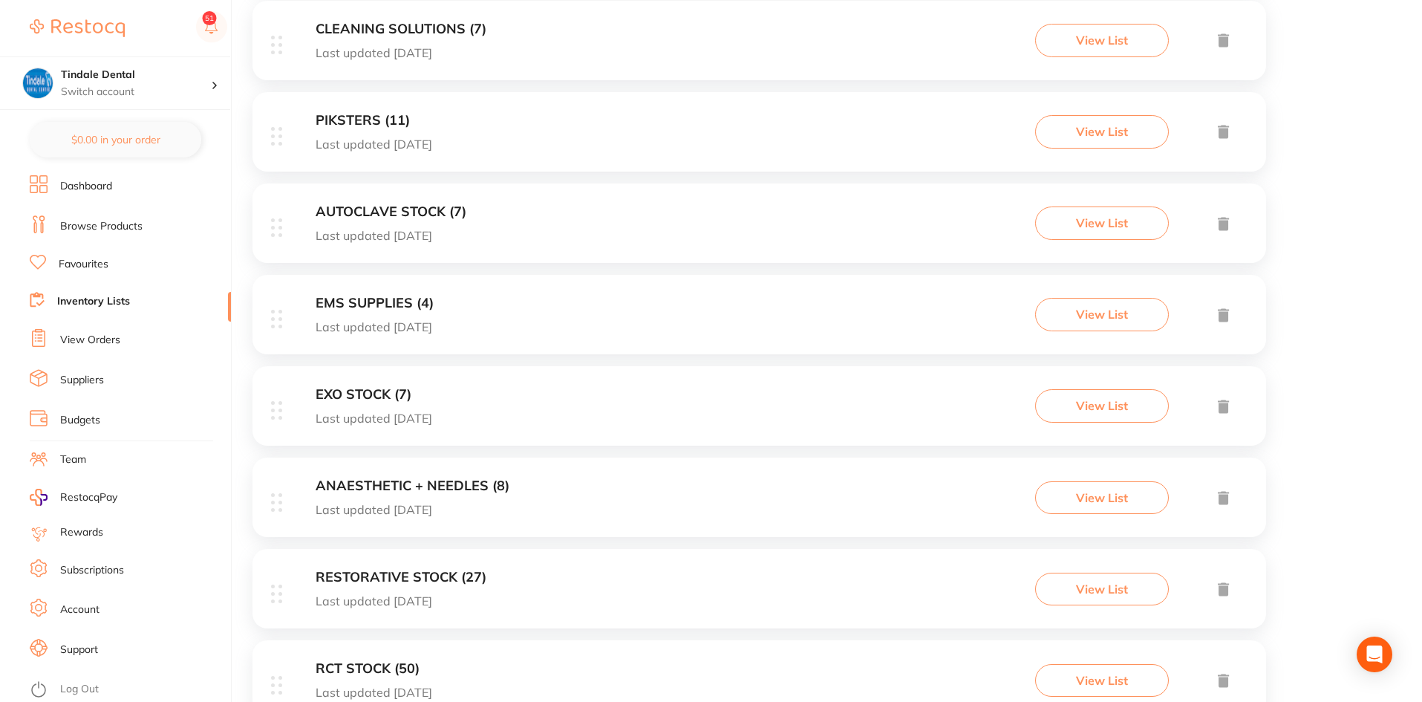
scroll to position [1099, 0]
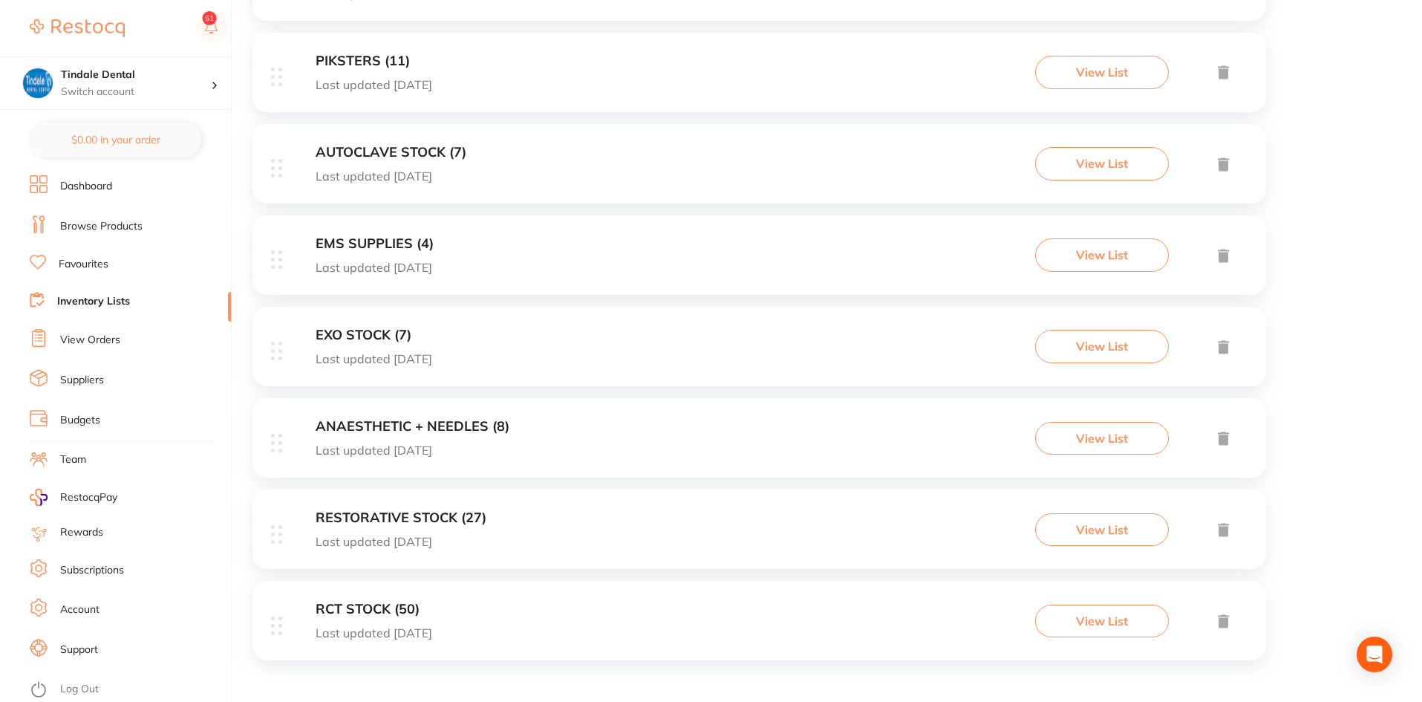
click at [348, 518] on h3 "RESTORATIVE STOCK (27)" at bounding box center [401, 518] width 171 height 16
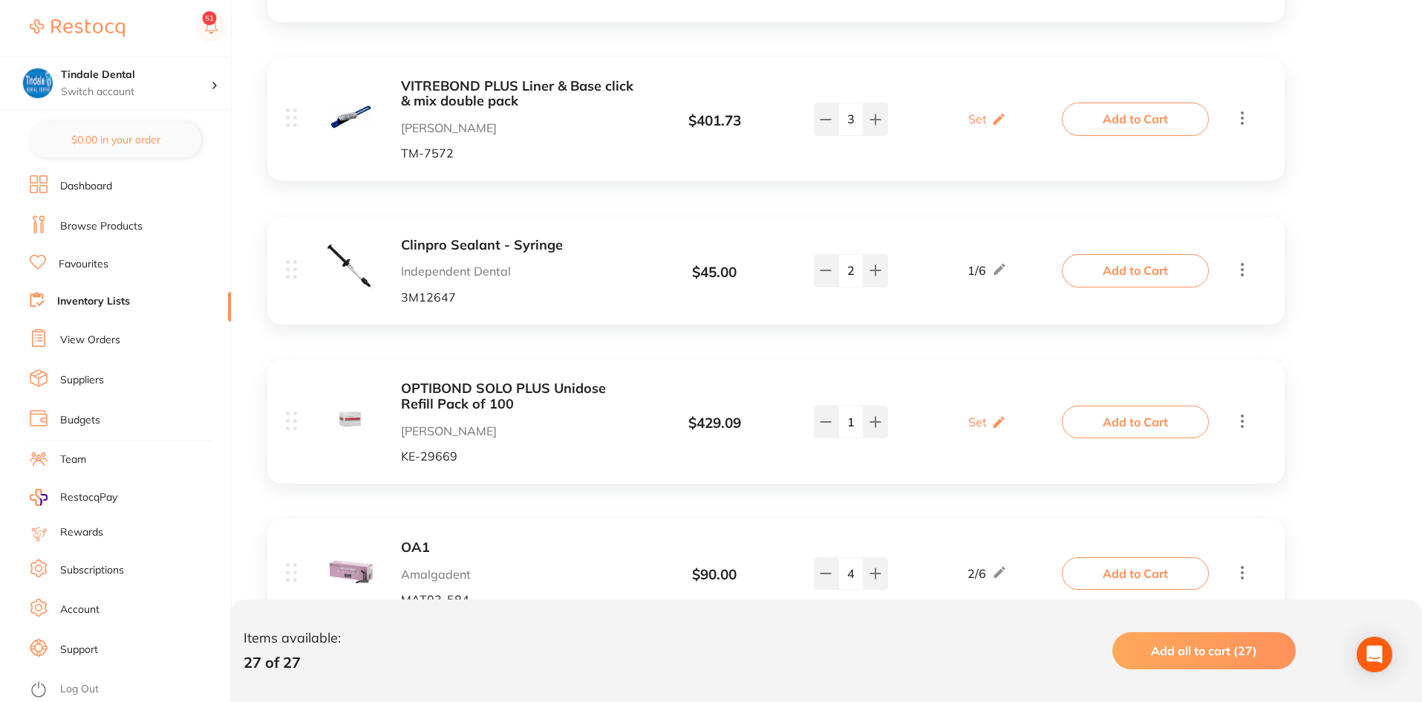
scroll to position [2080, 0]
click at [114, 298] on link "Inventory Lists" at bounding box center [93, 301] width 73 height 15
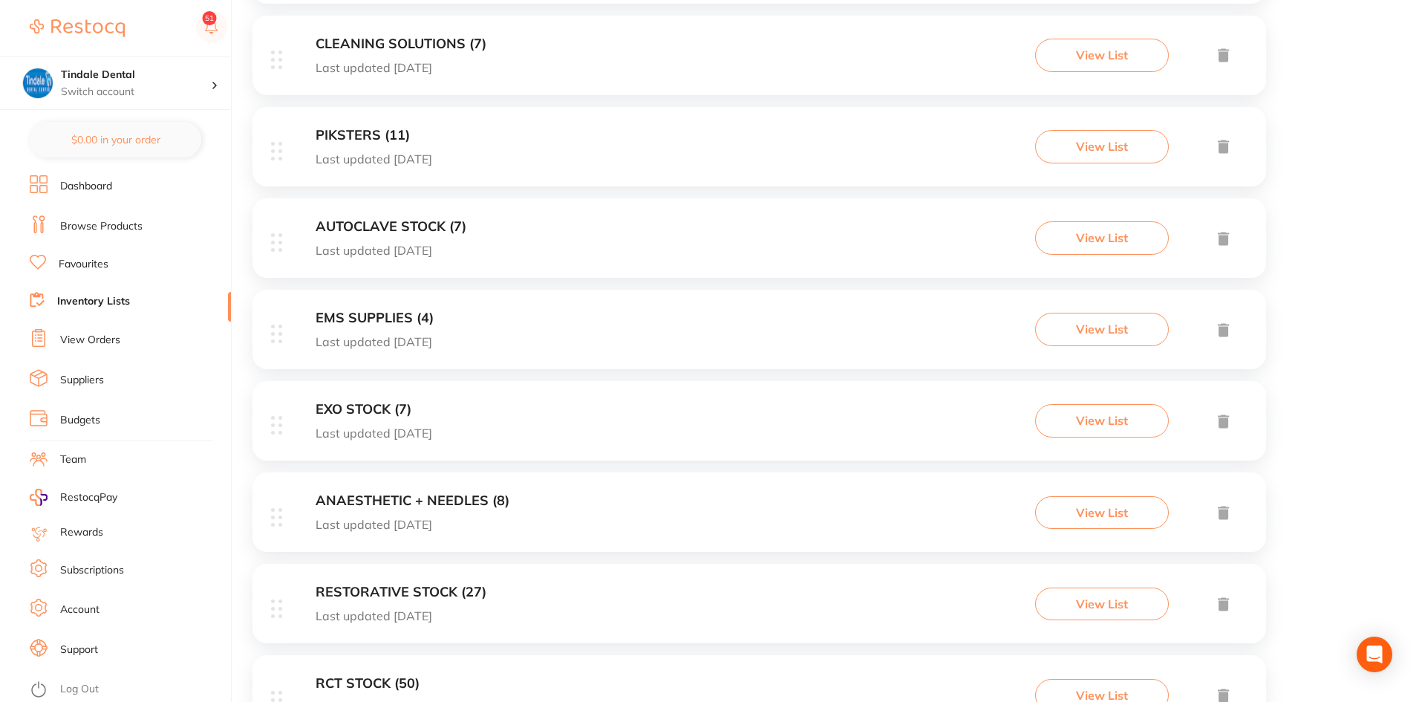
scroll to position [951, 0]
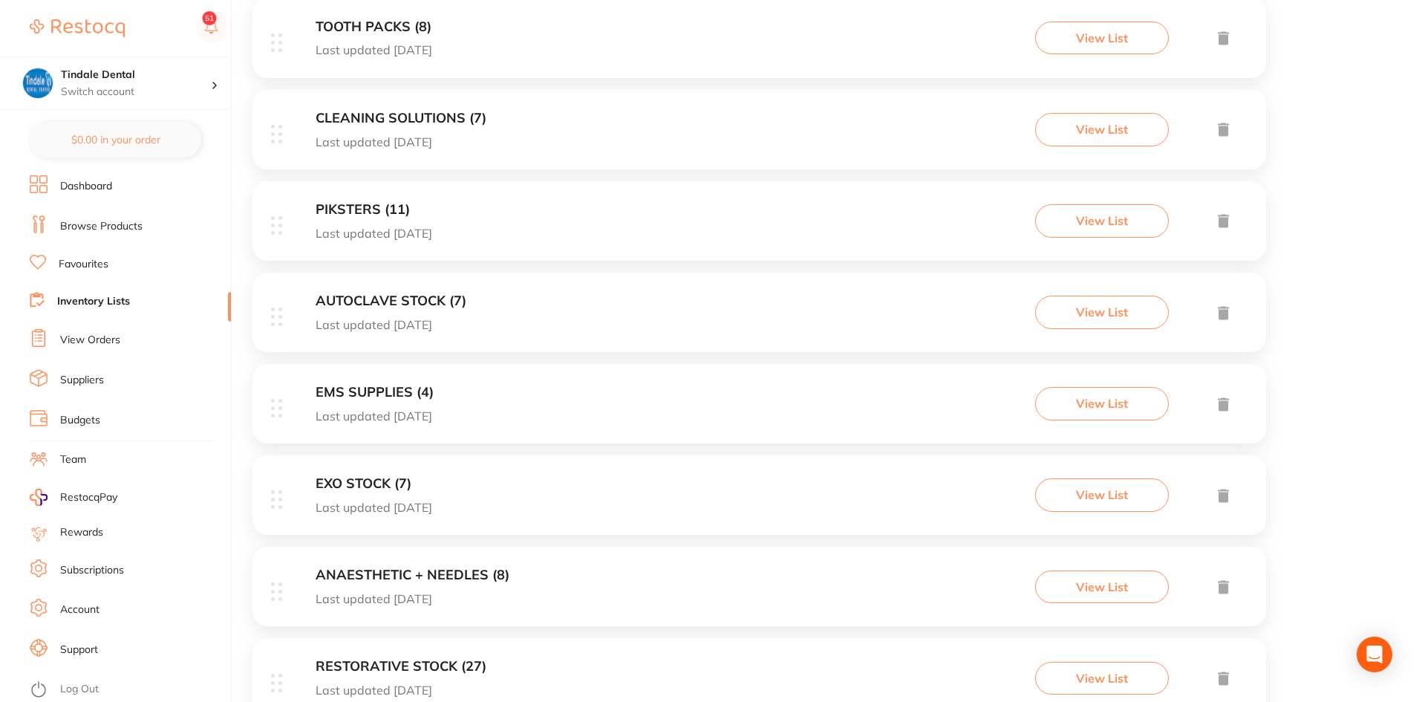
click at [334, 305] on h3 "AUTOCLAVE STOCK (7)" at bounding box center [391, 301] width 151 height 16
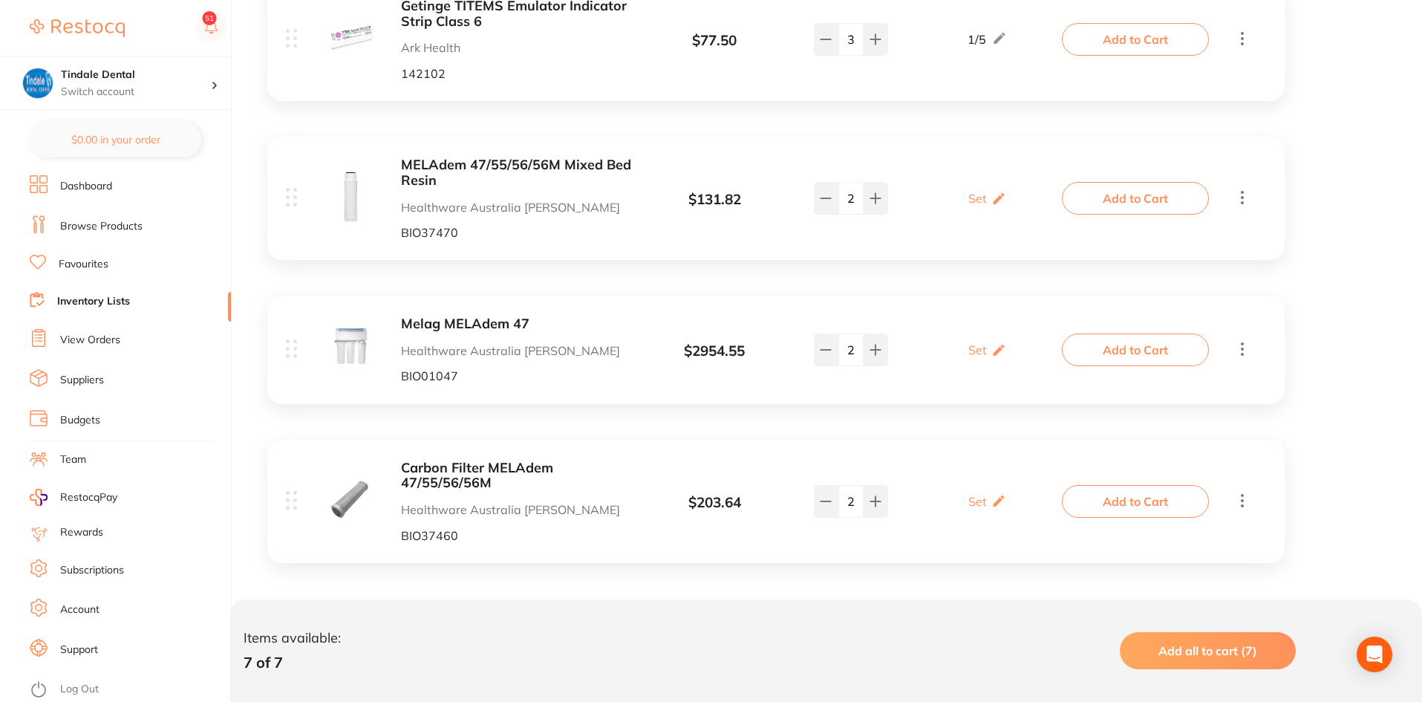
scroll to position [873, 0]
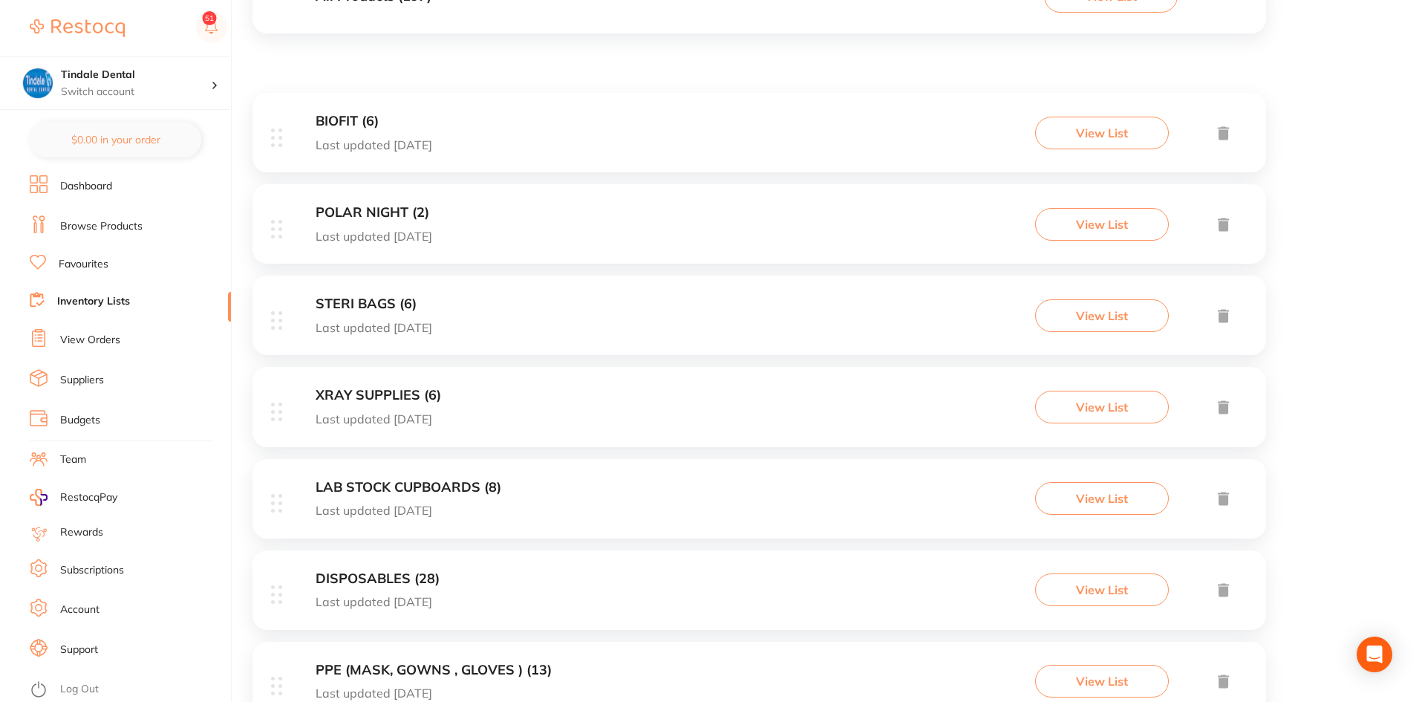
scroll to position [297, 0]
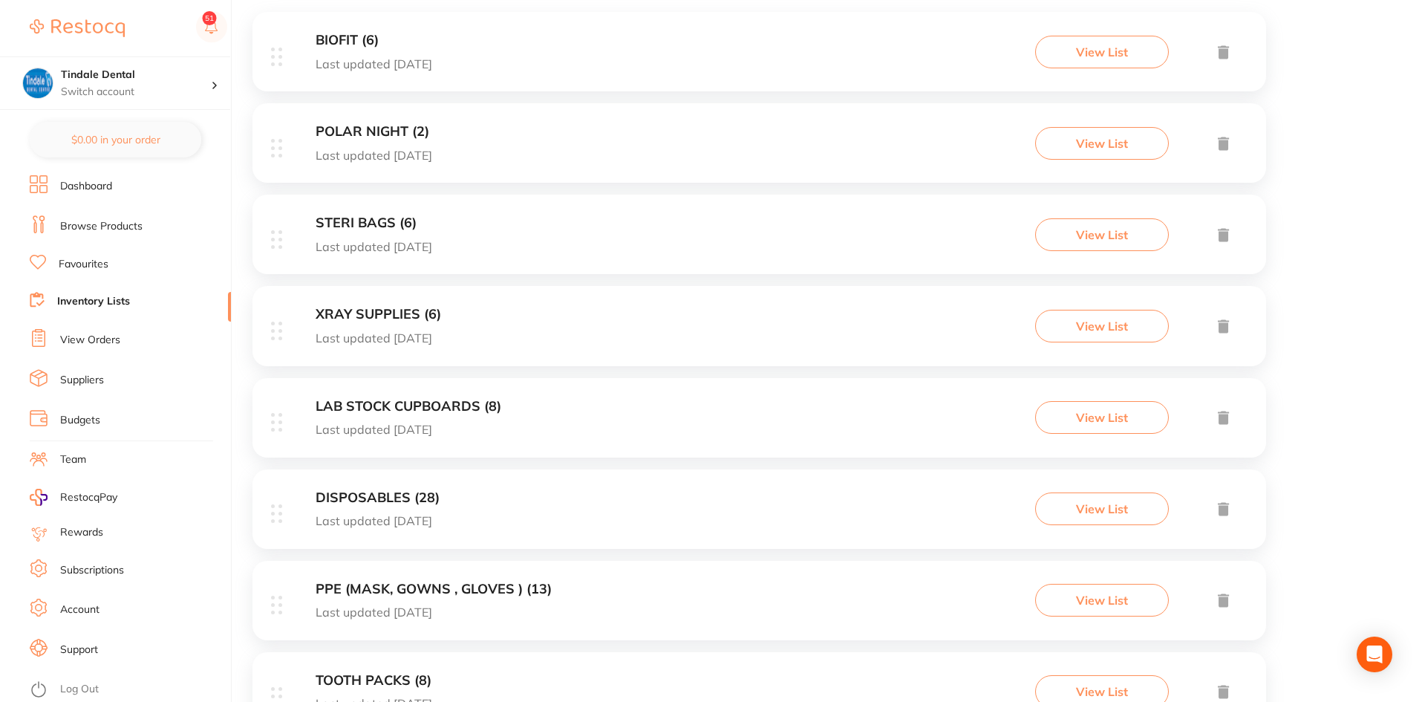
click at [460, 406] on h3 "LAB STOCK CUPBOARDS (8)" at bounding box center [409, 407] width 186 height 16
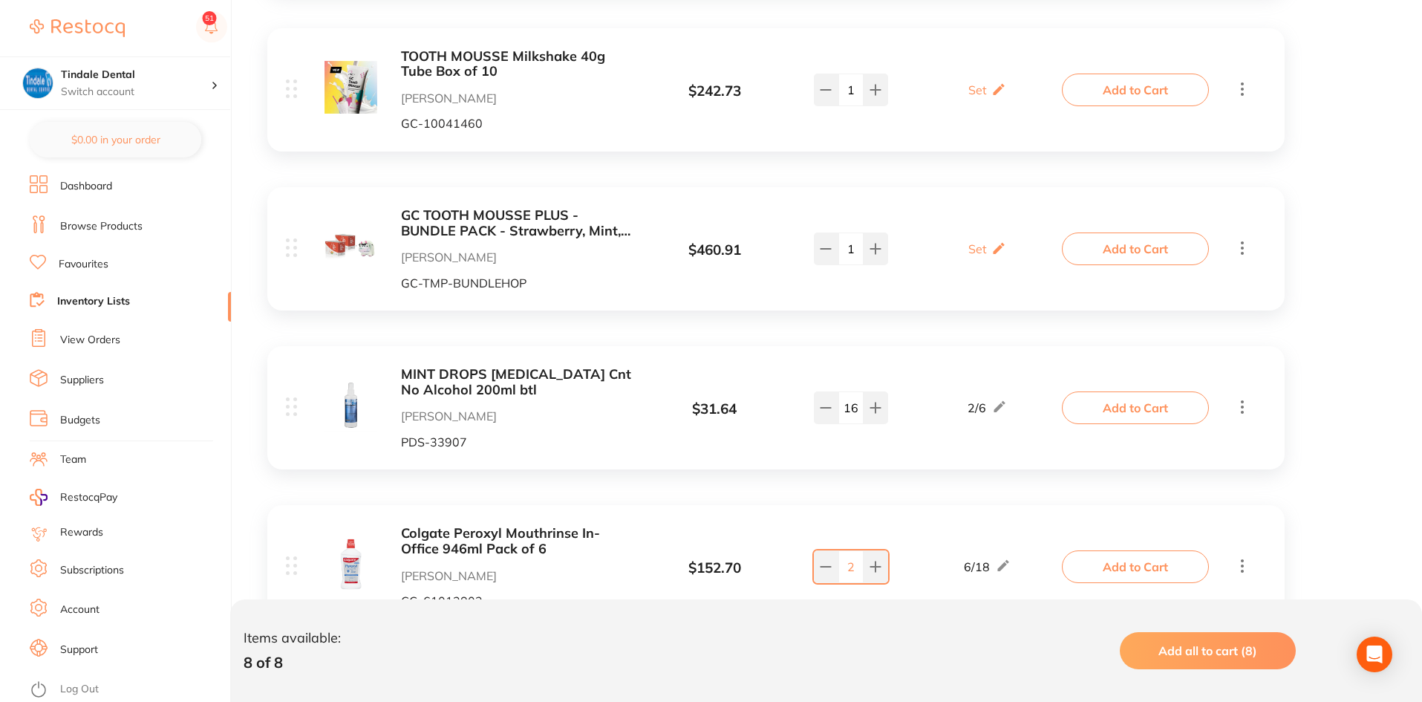
scroll to position [1039, 0]
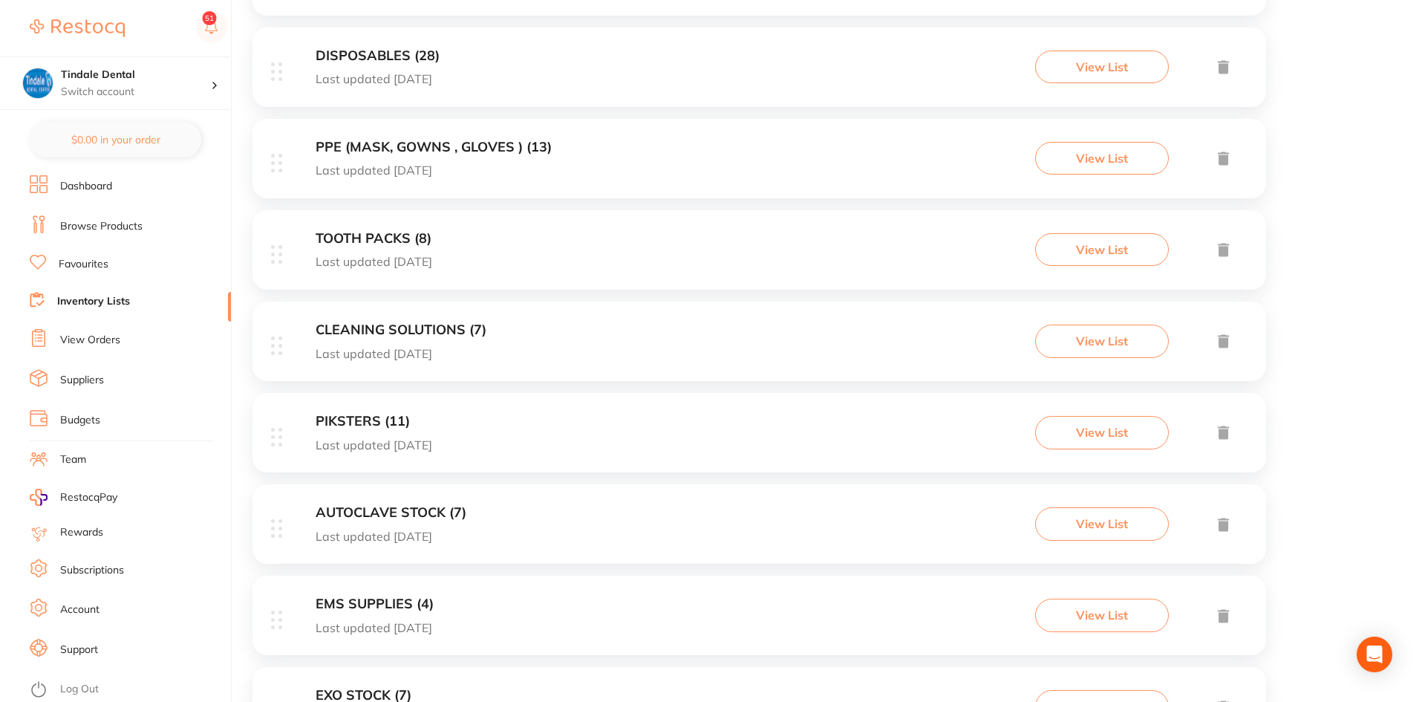
scroll to position [743, 0]
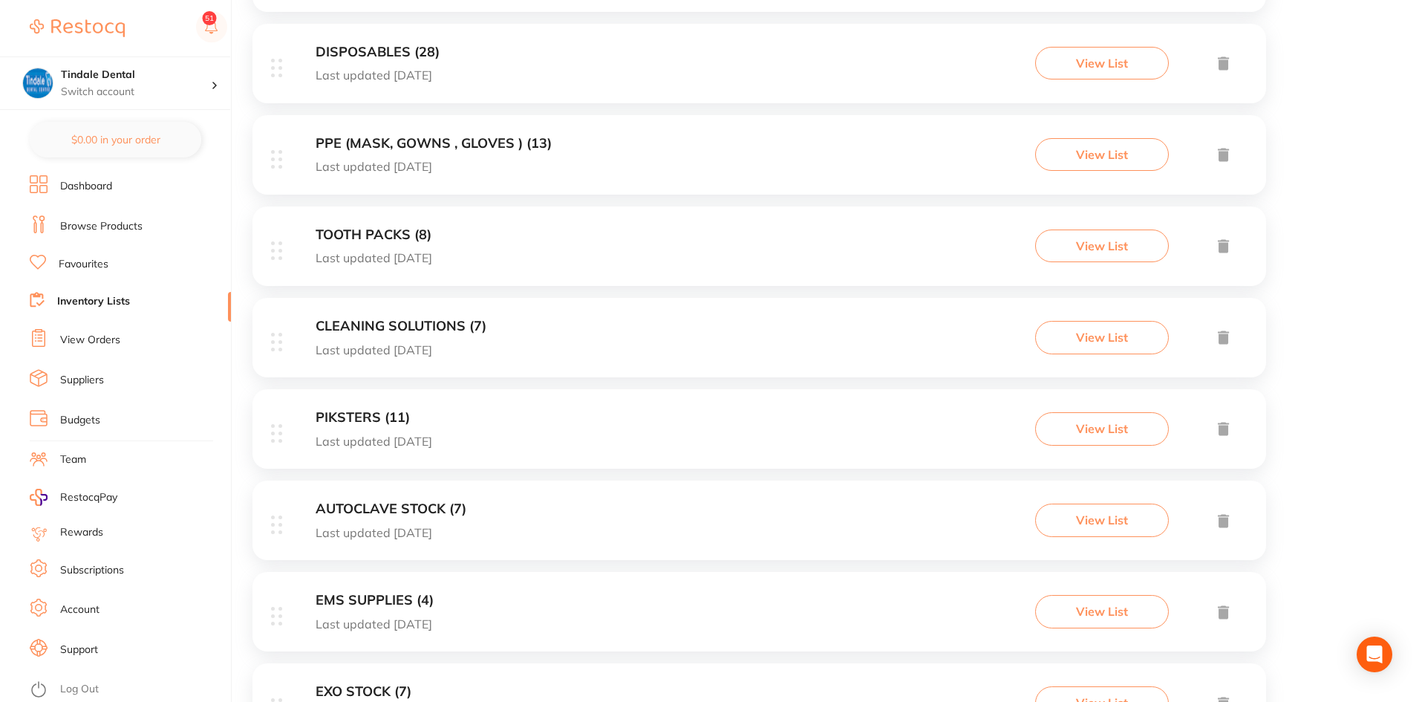
click at [437, 504] on h3 "AUTOCLAVE STOCK (7)" at bounding box center [391, 509] width 151 height 16
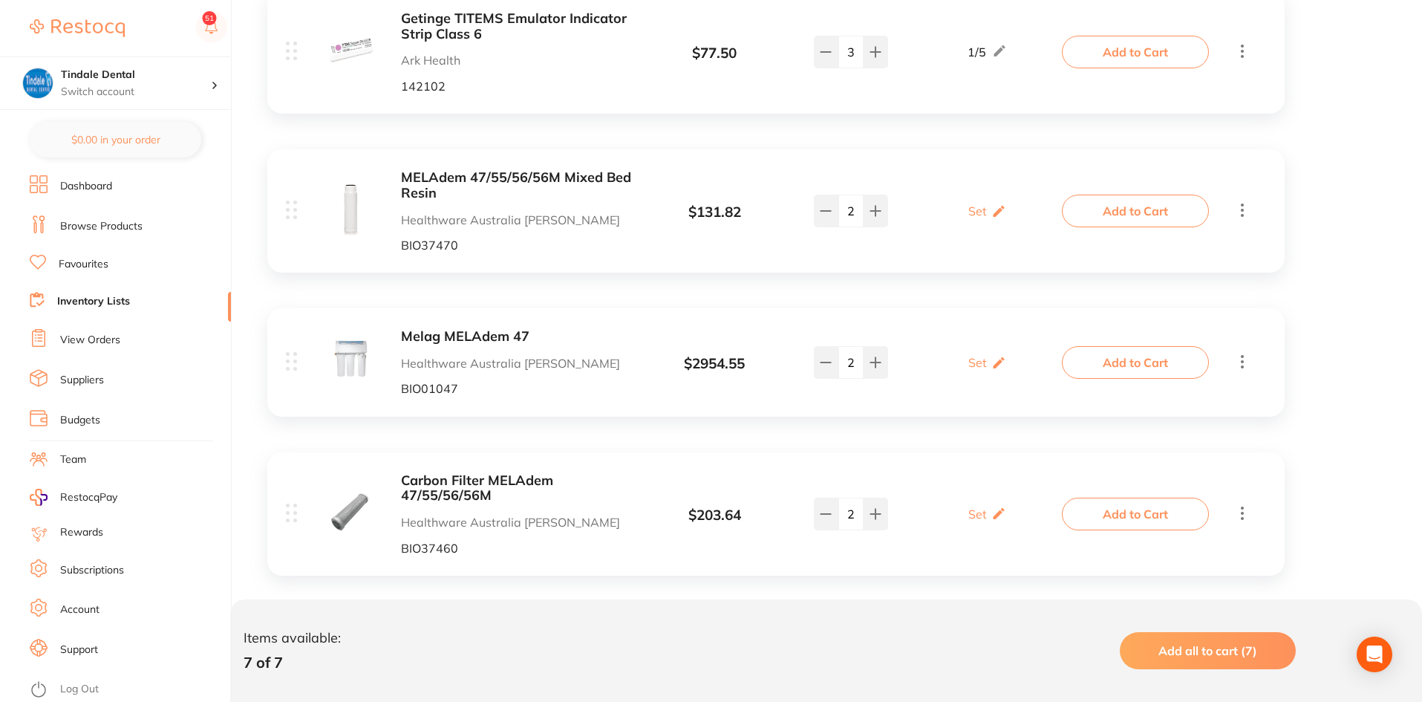
scroll to position [873, 0]
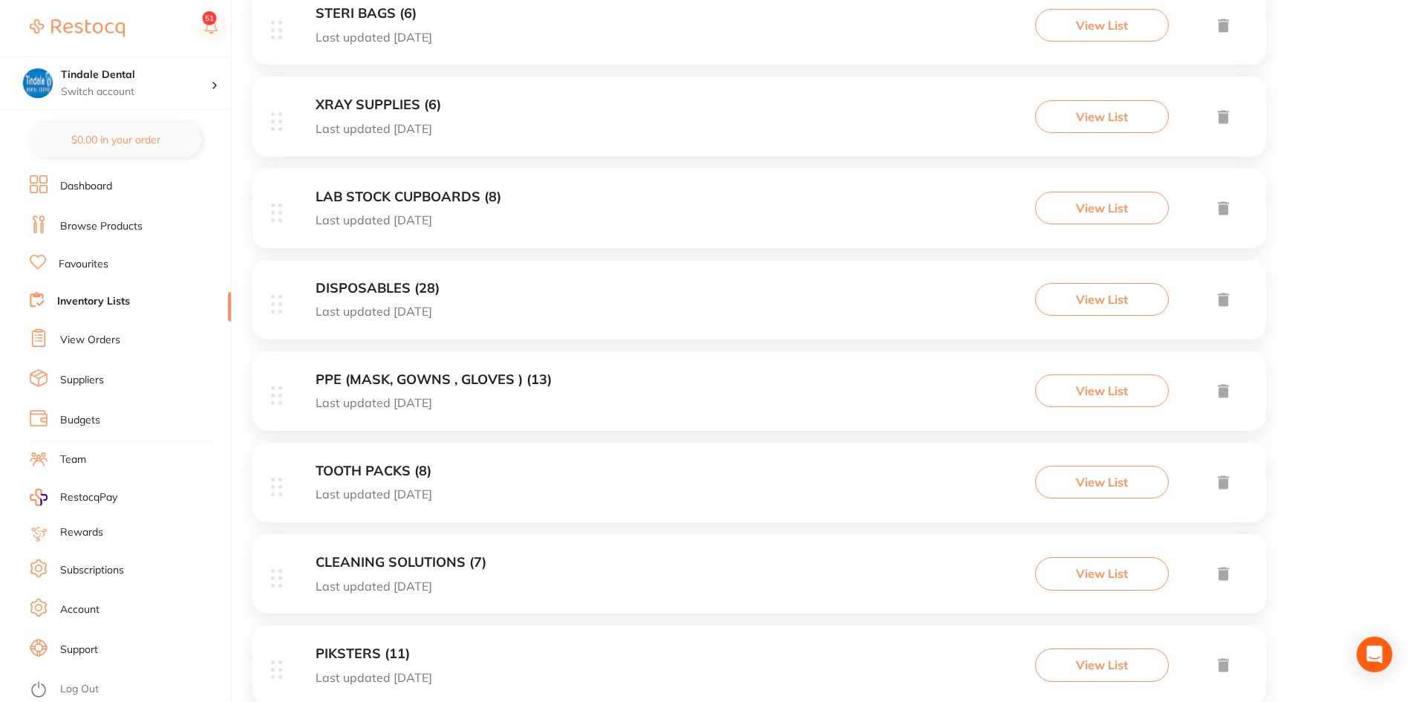
scroll to position [505, 0]
